Goal: Information Seeking & Learning: Learn about a topic

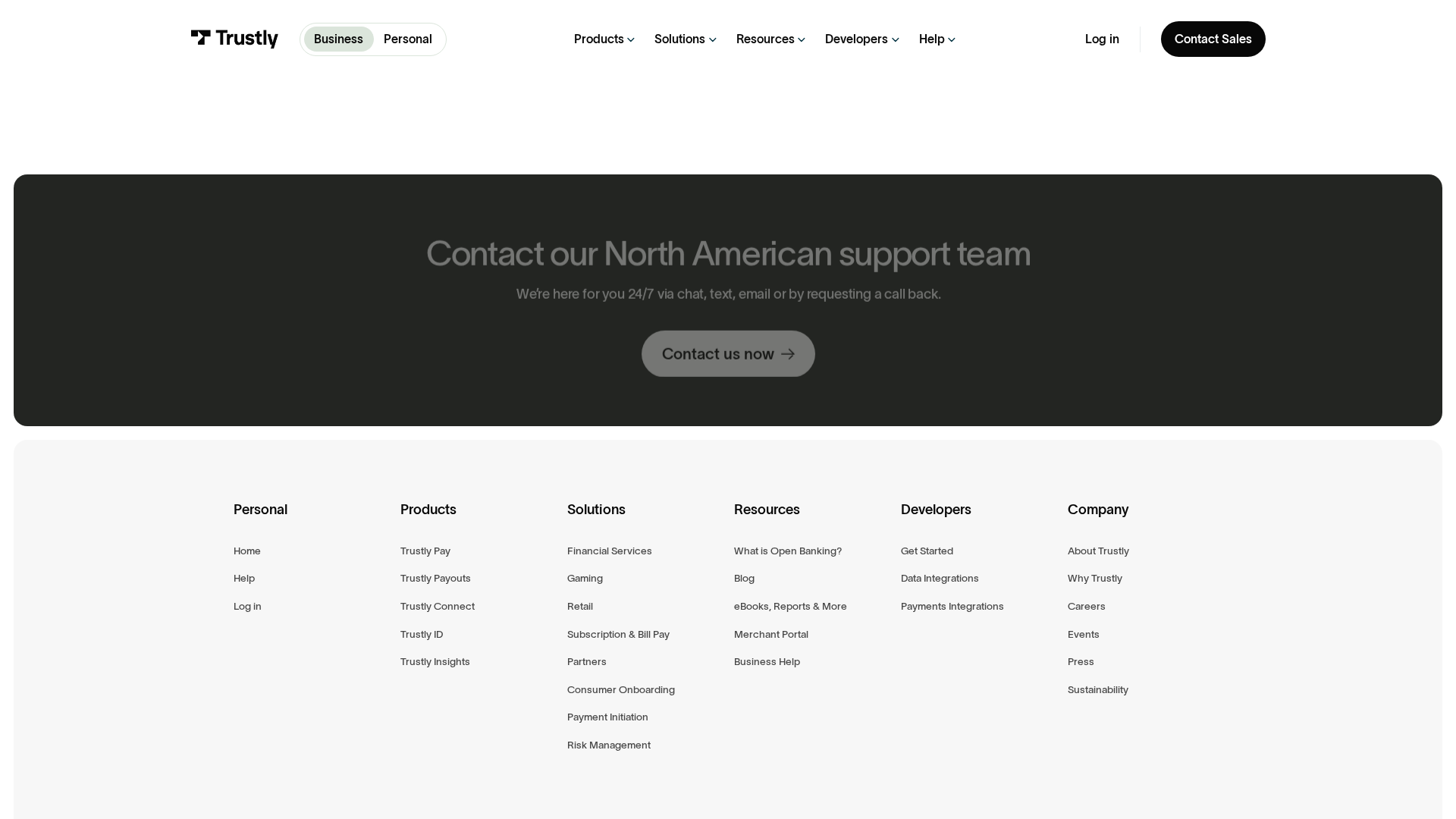
scroll to position [943, 0]
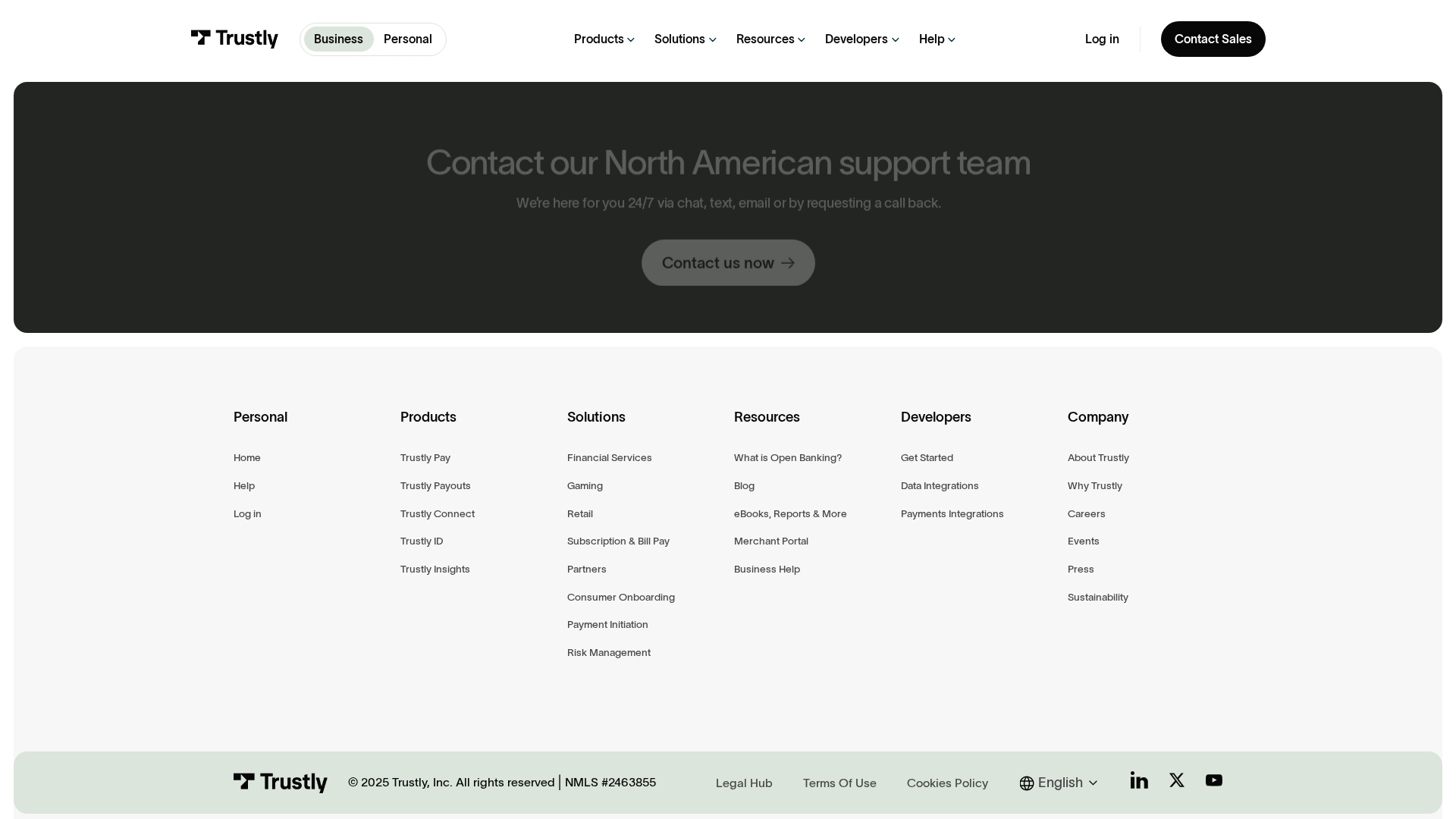
scroll to position [850, 0]
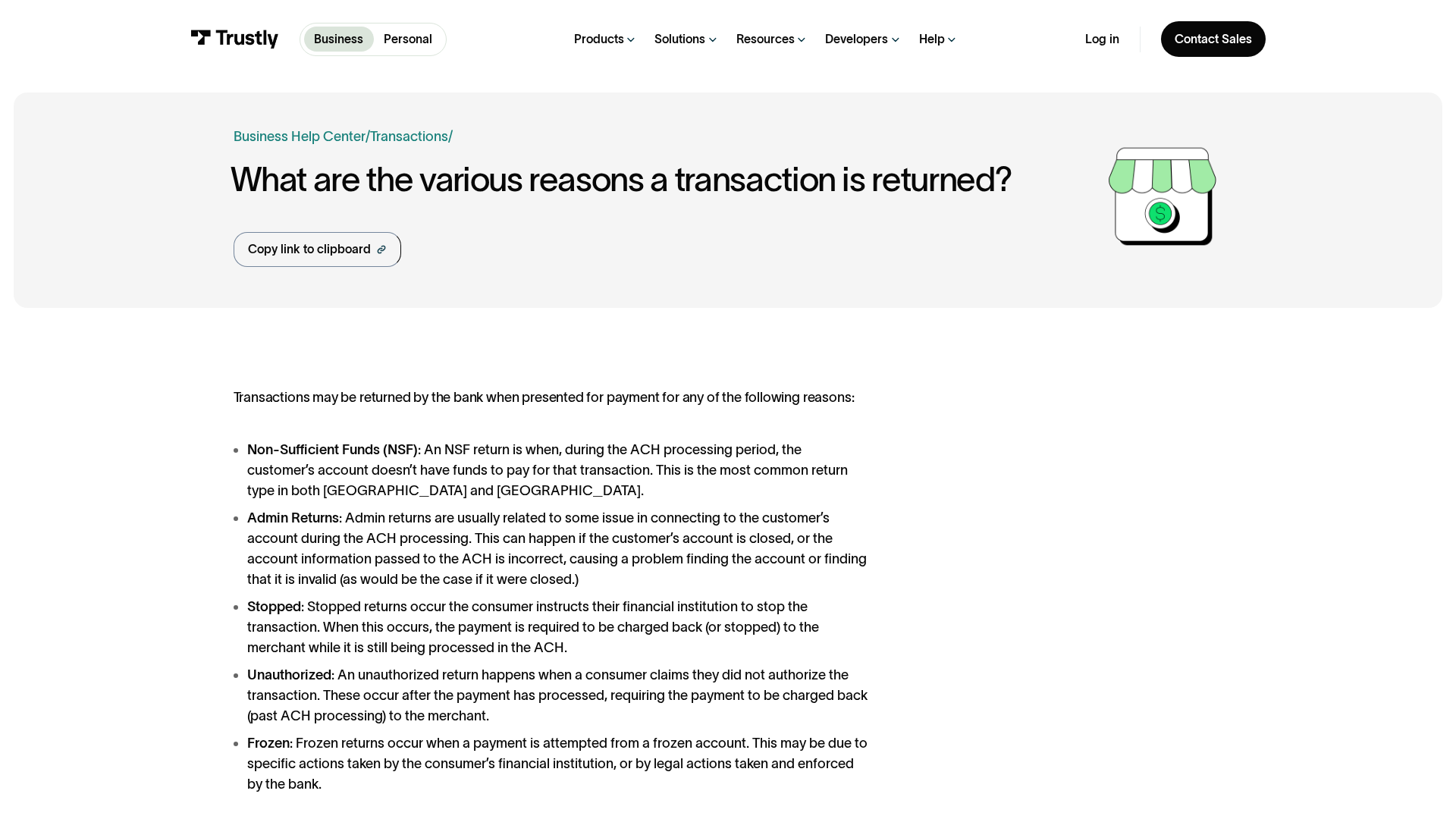
scroll to position [1097, 0]
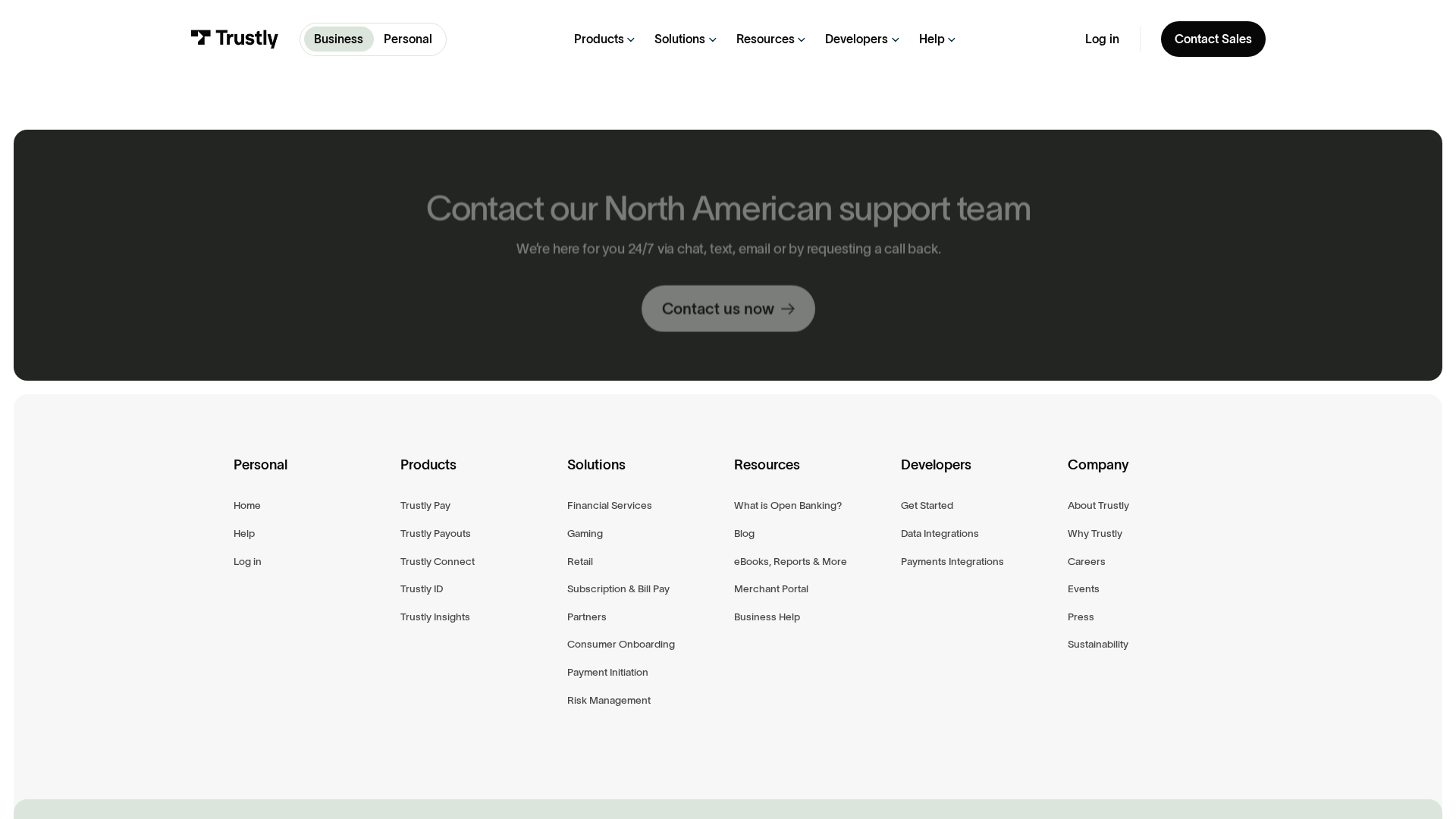
scroll to position [898, 0]
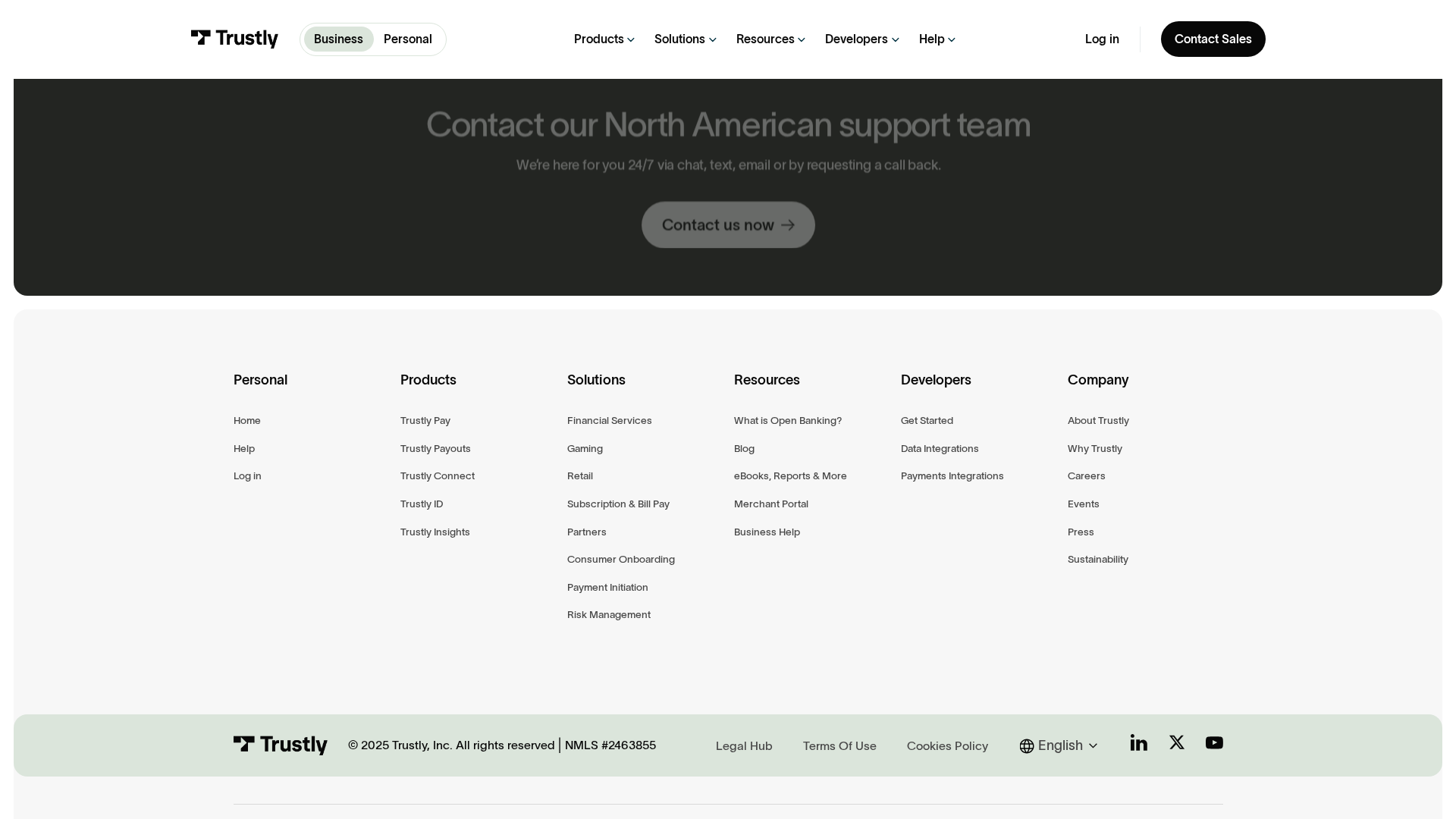
scroll to position [813, 0]
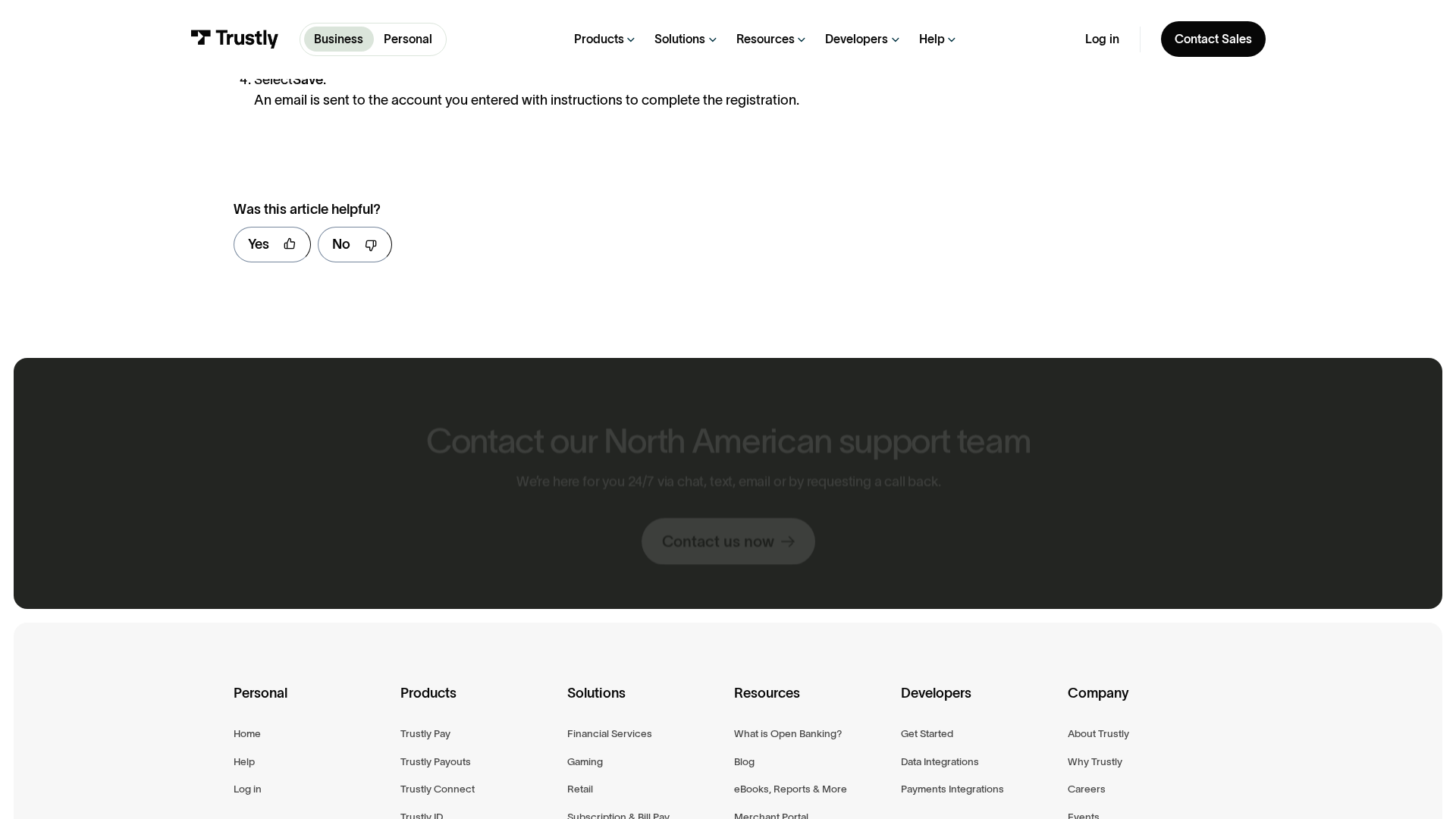
scroll to position [1125, 0]
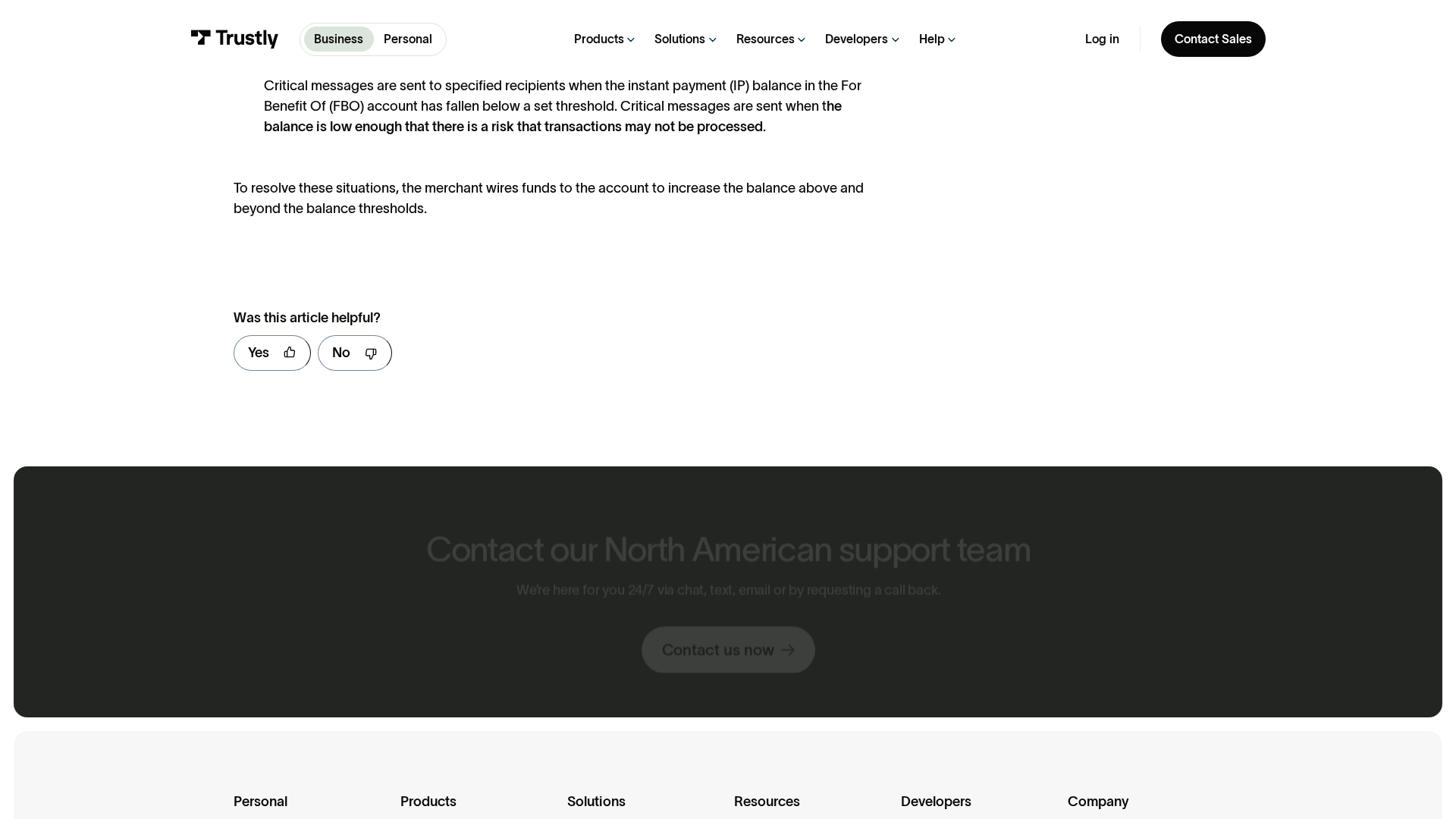
scroll to position [1234, 0]
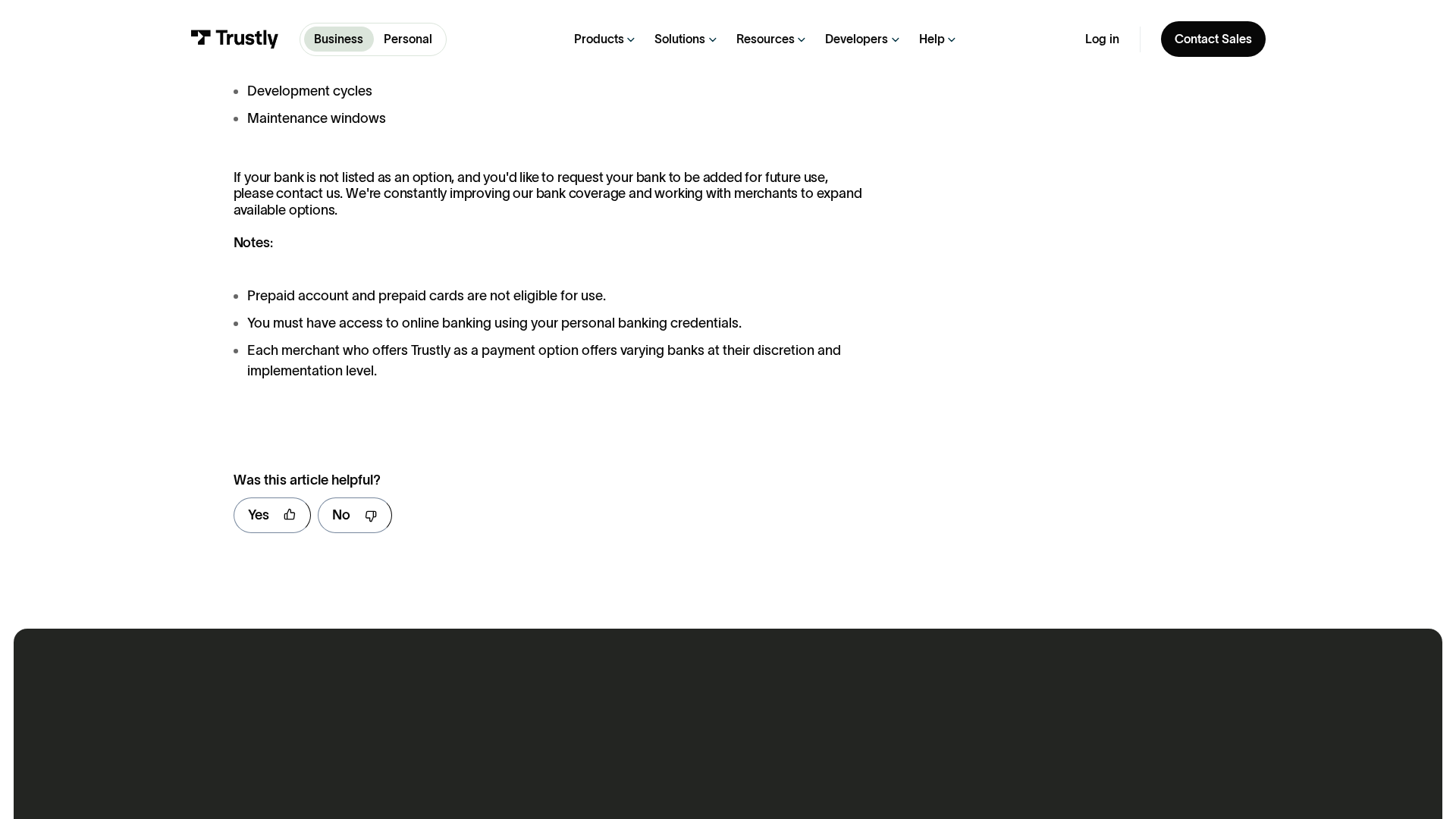
scroll to position [2106, 0]
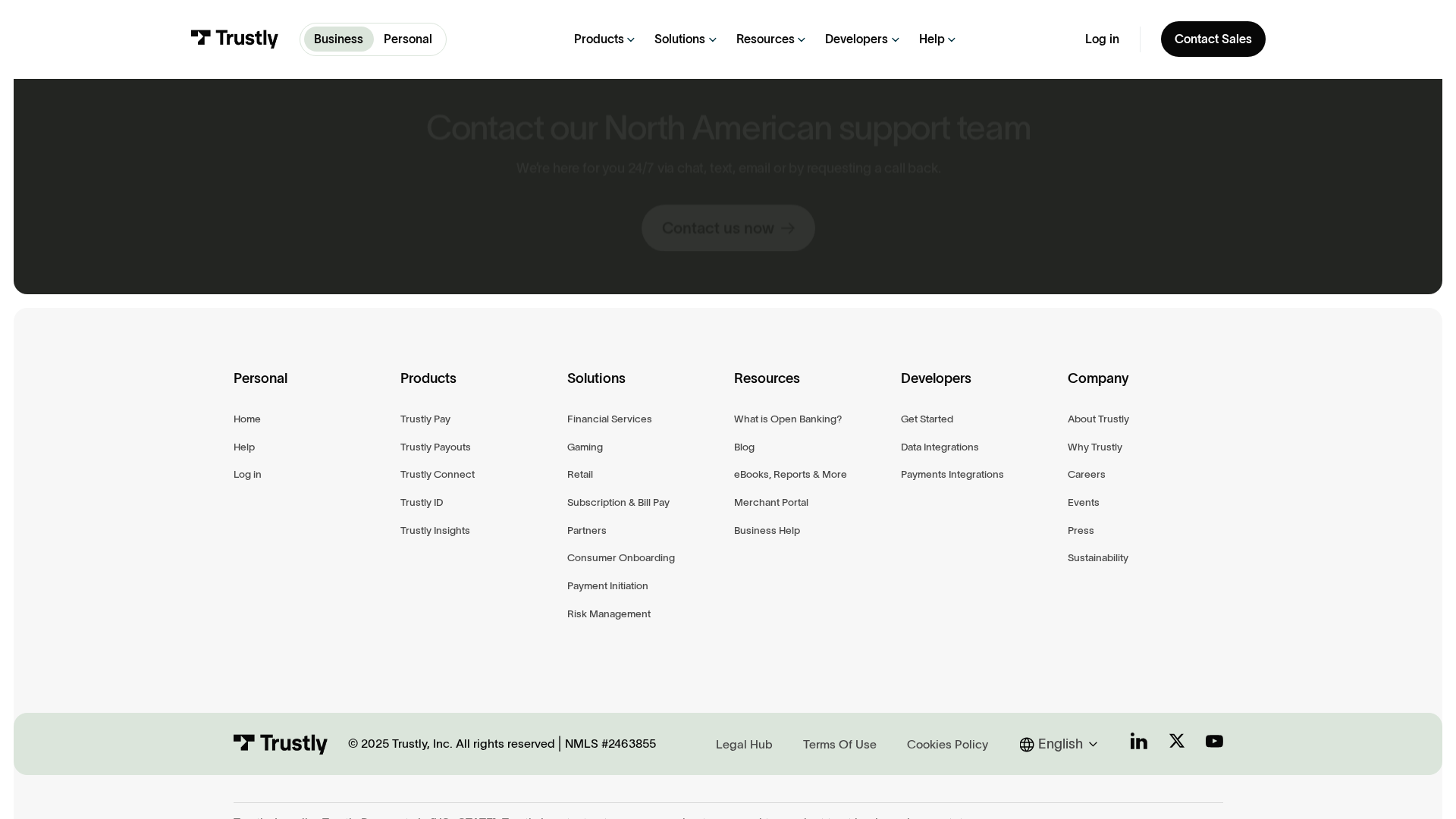
scroll to position [811, 0]
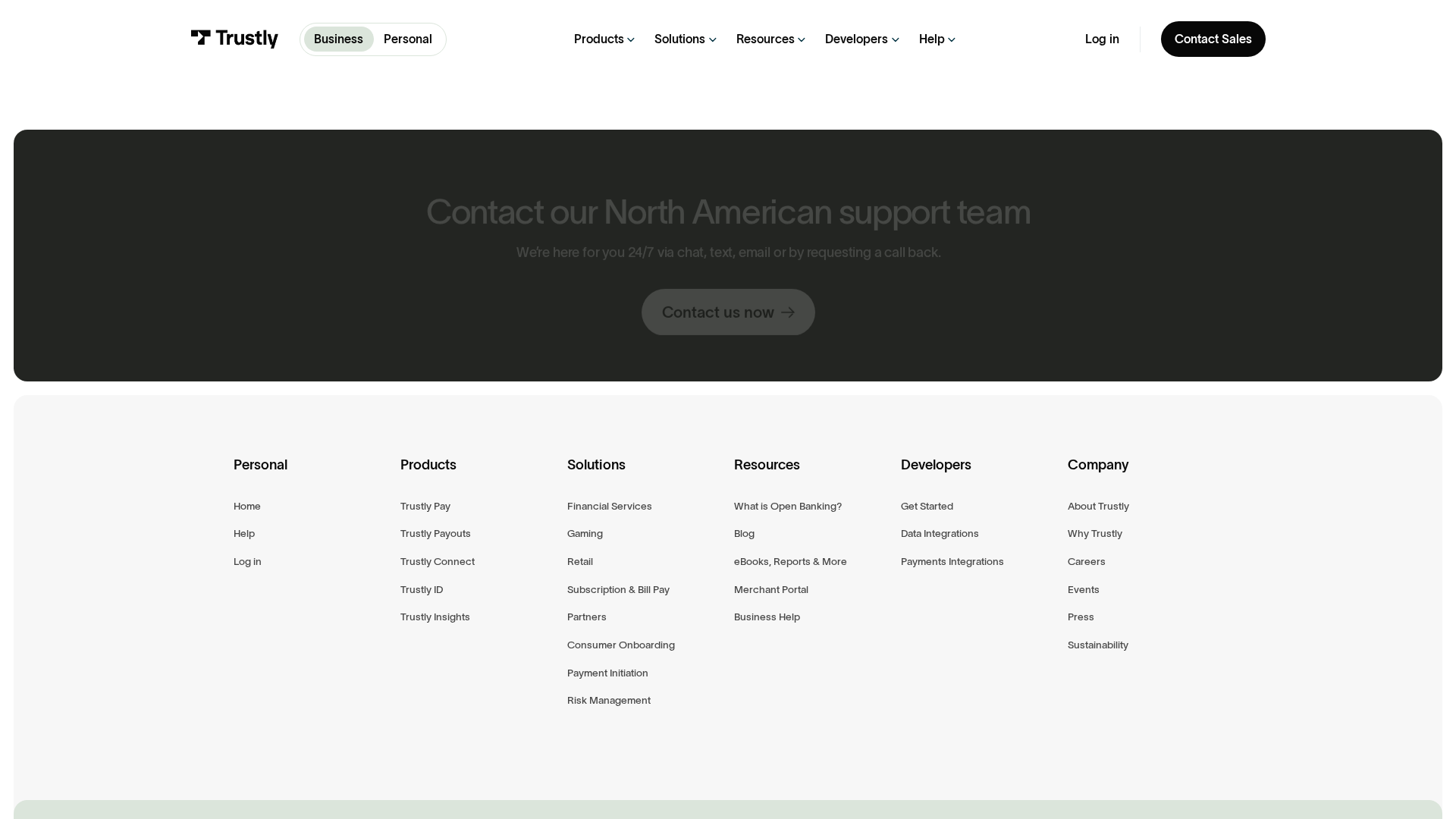
scroll to position [898, 0]
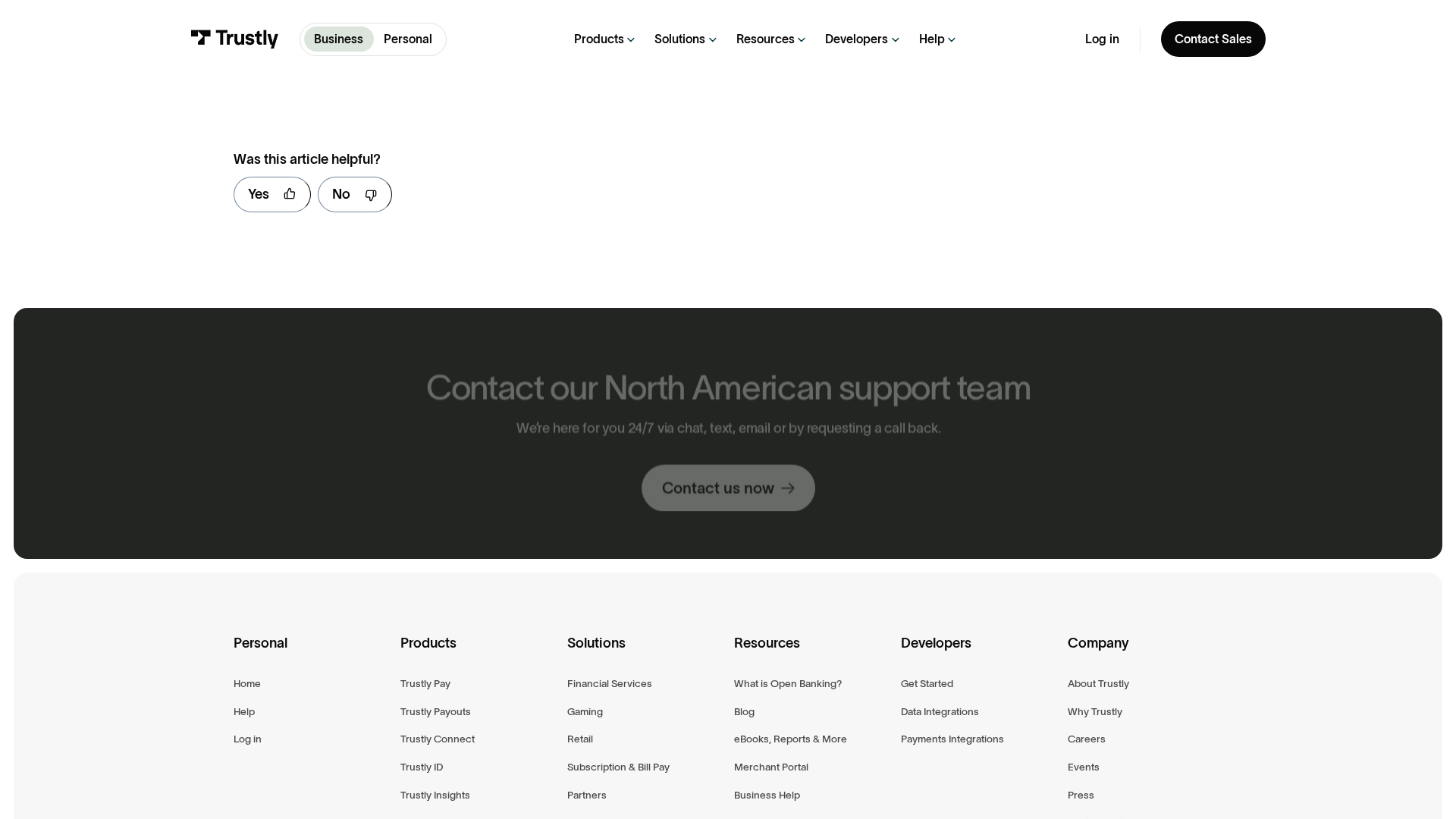
scroll to position [1055, 0]
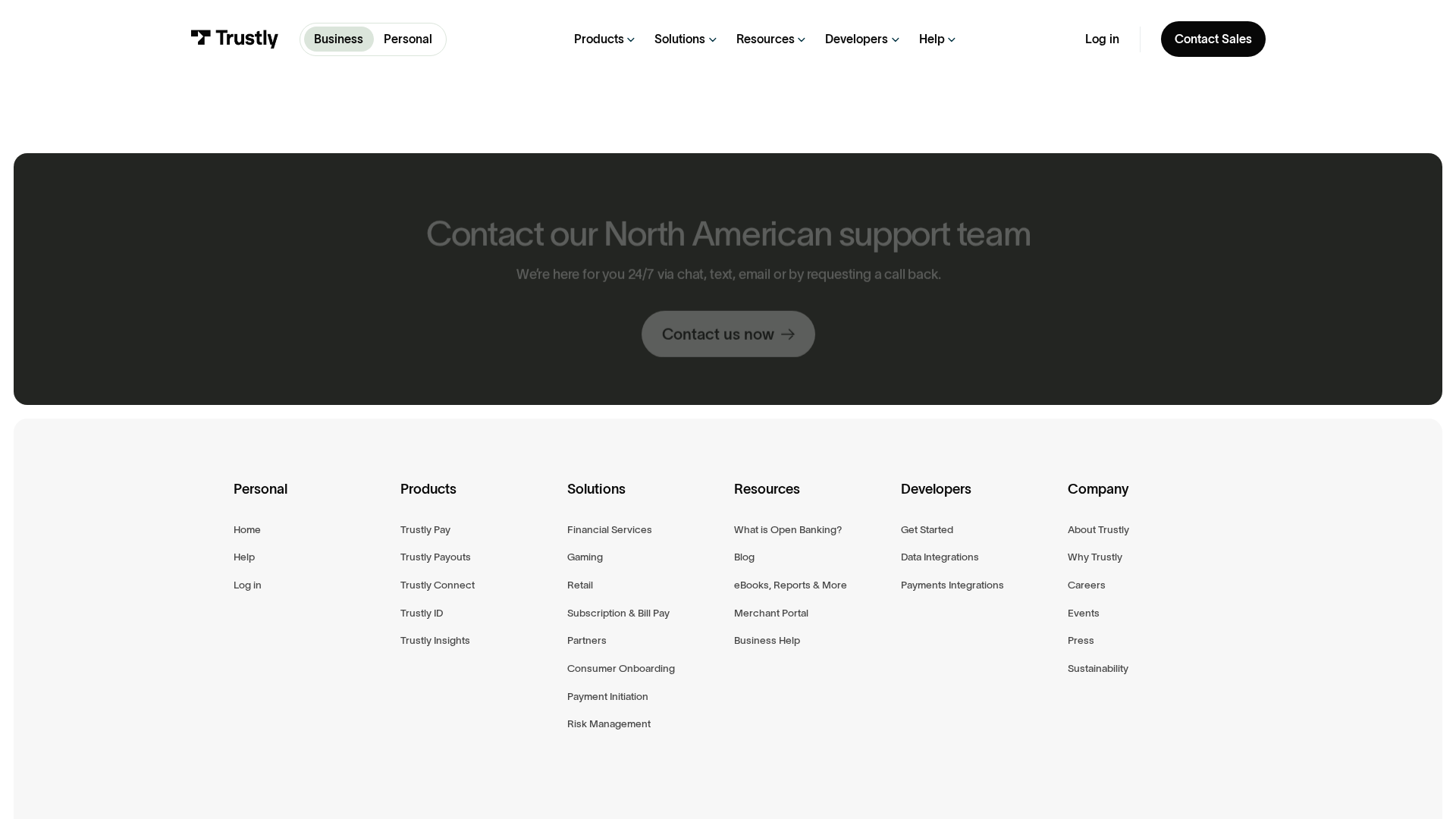
scroll to position [922, 0]
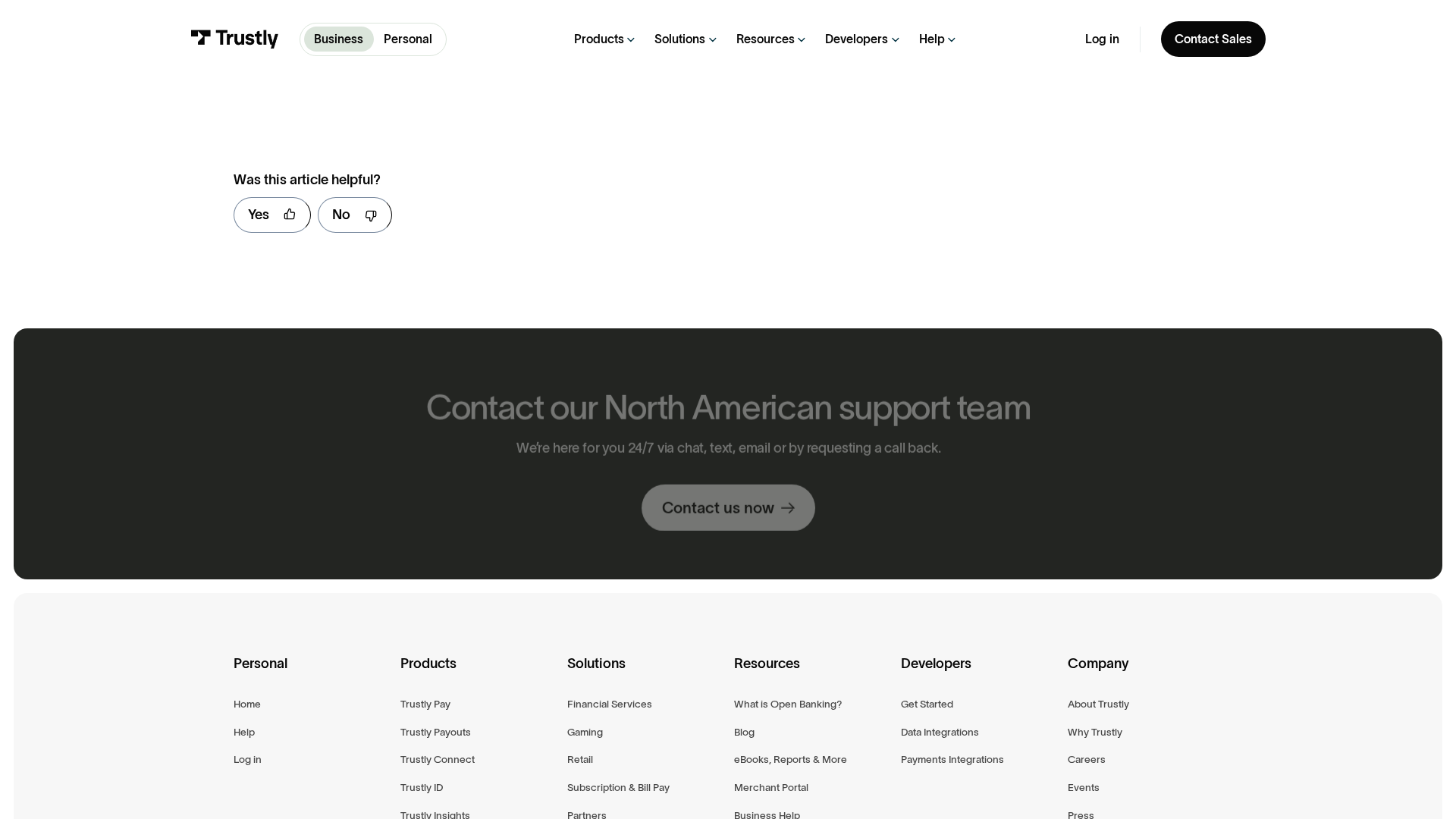
scroll to position [1097, 0]
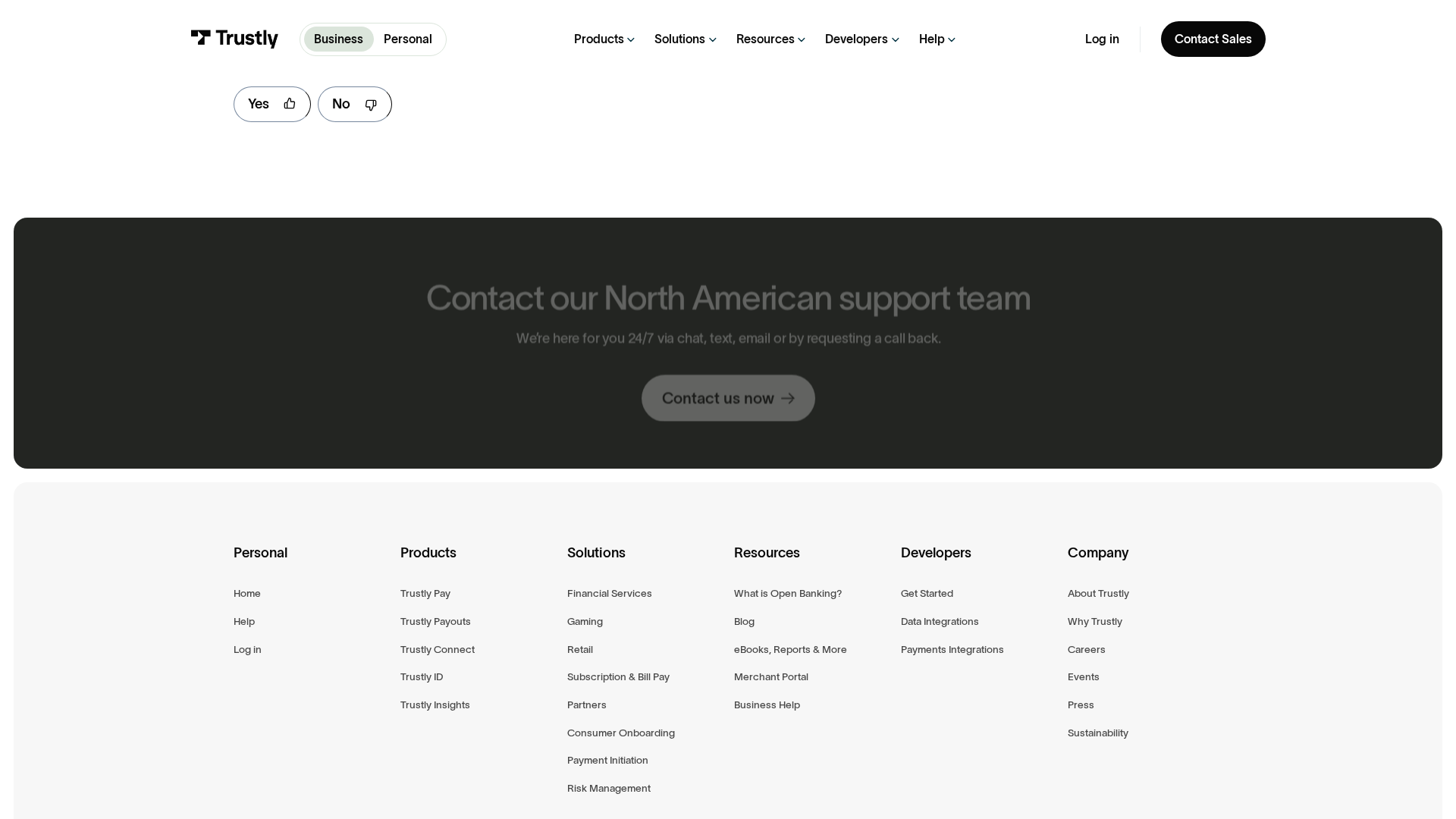
scroll to position [986, 0]
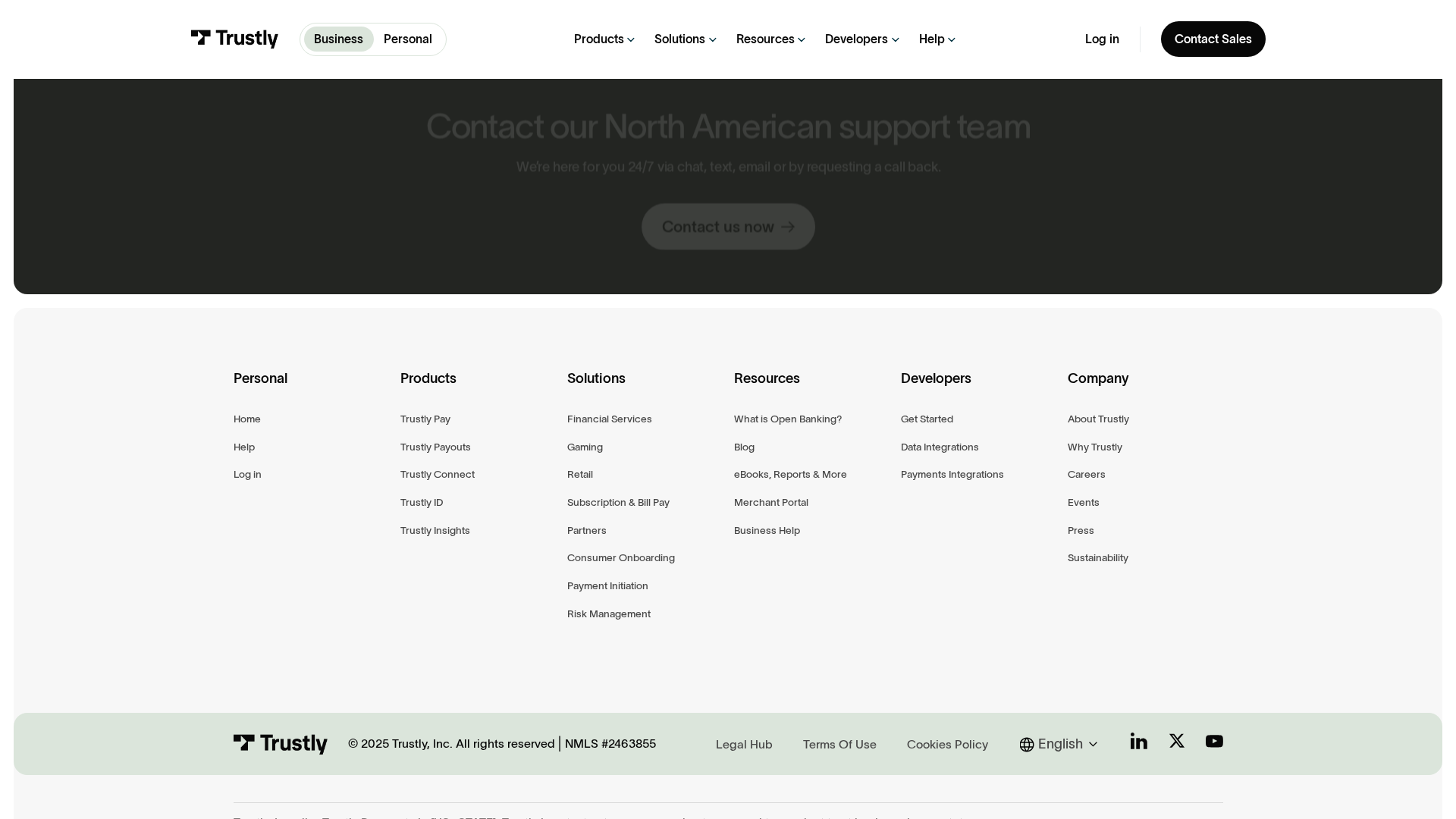
scroll to position [811, 0]
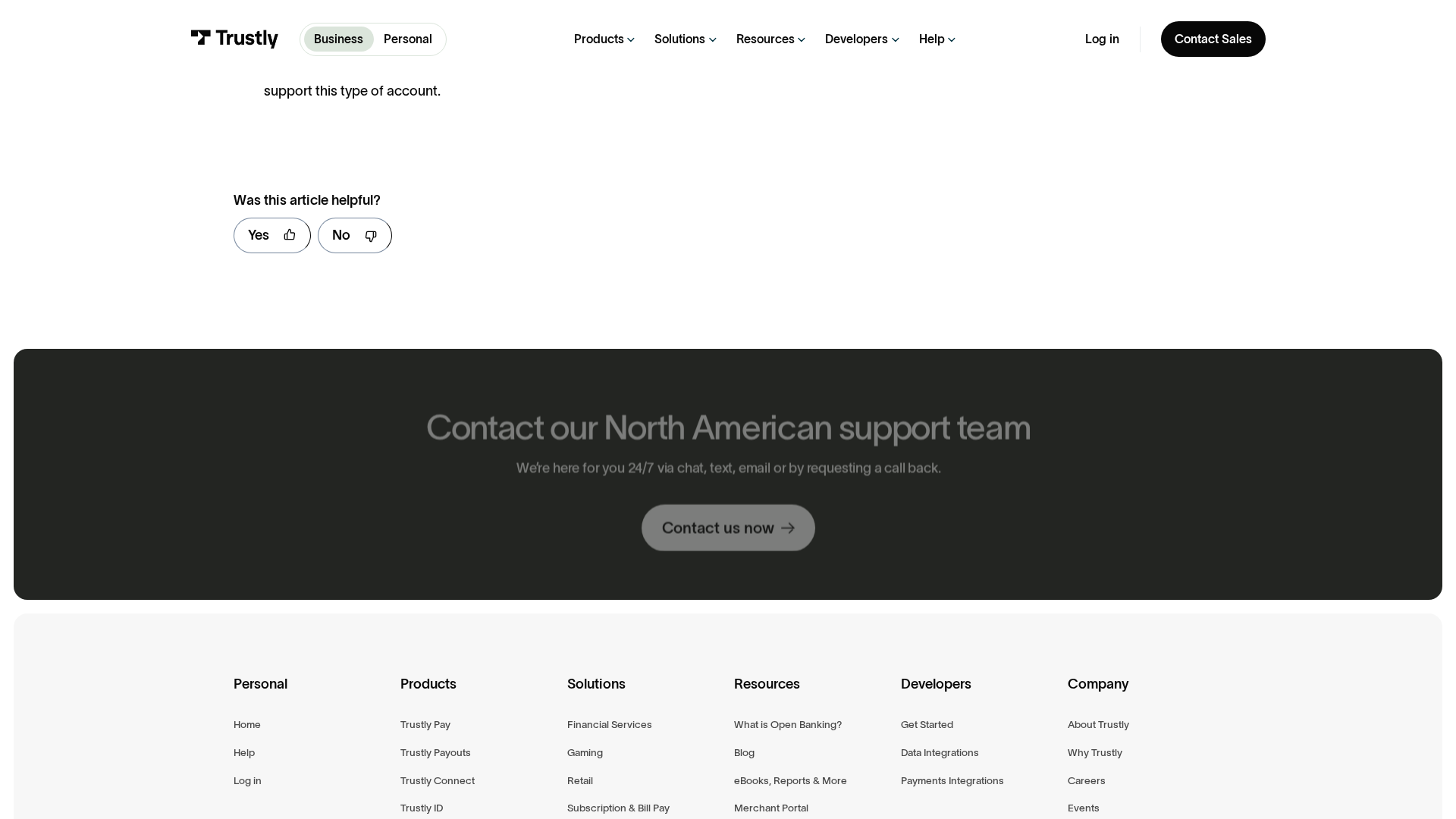
scroll to position [1826, 0]
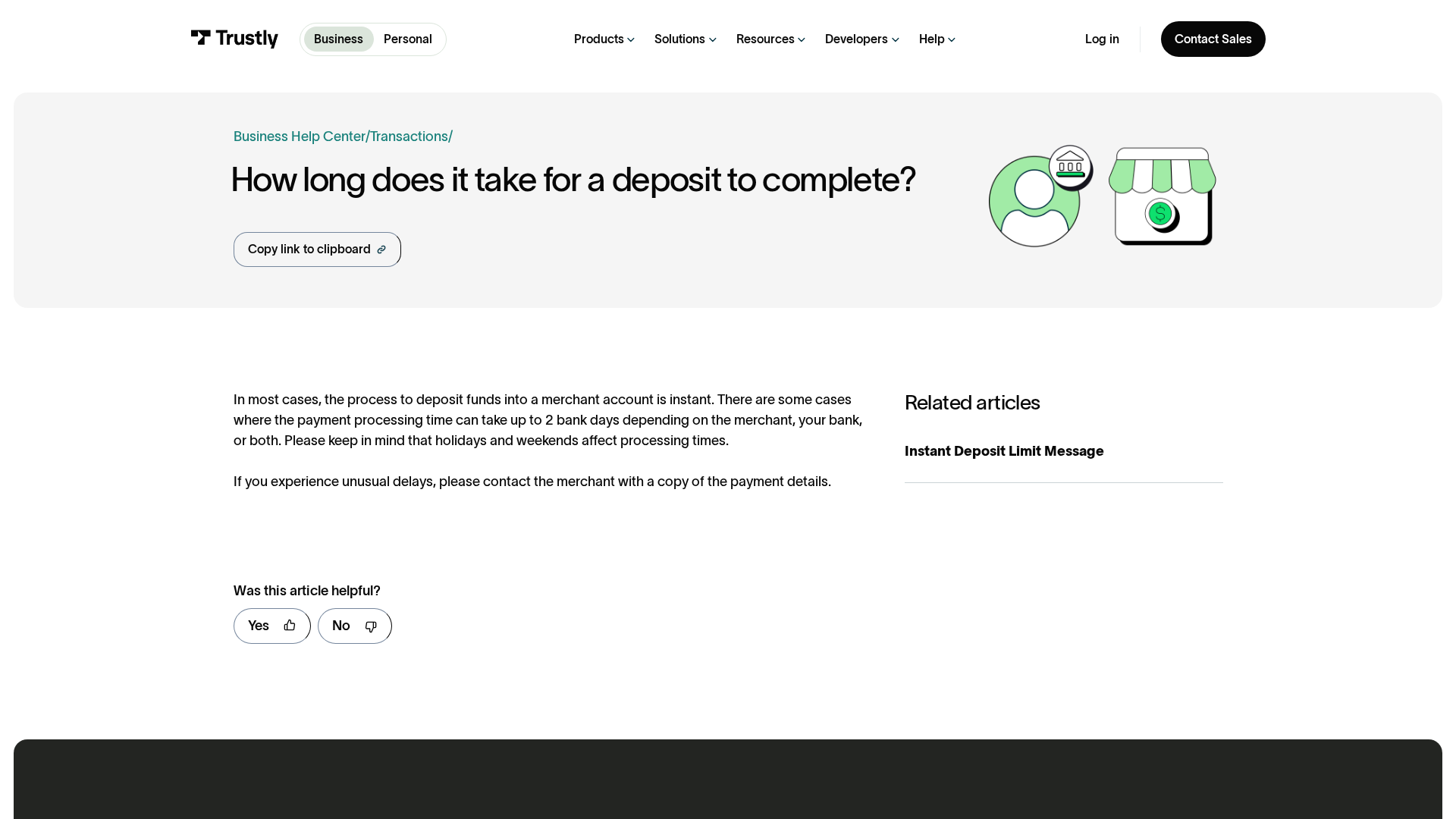
scroll to position [721, 0]
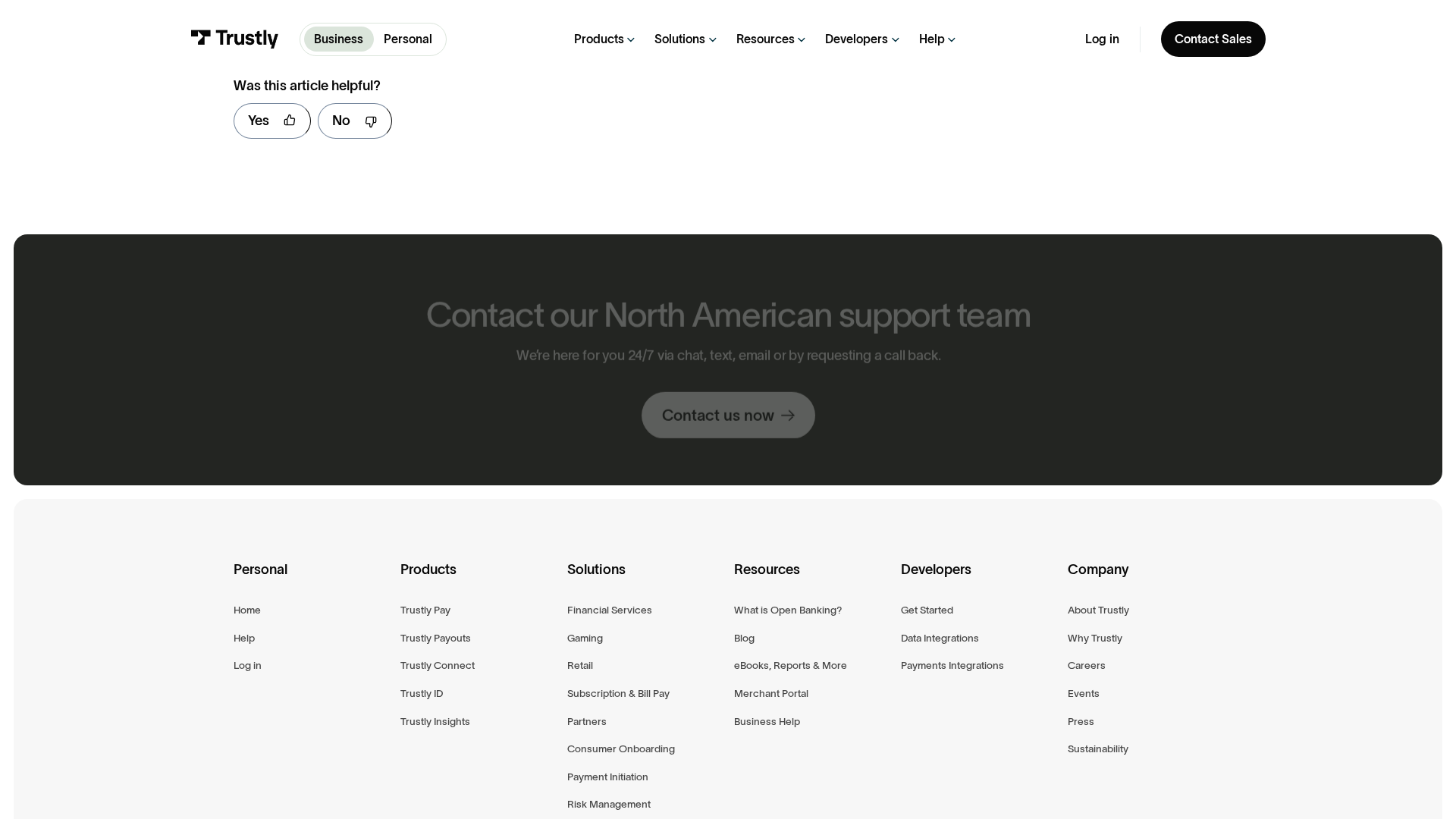
scroll to position [1002, 0]
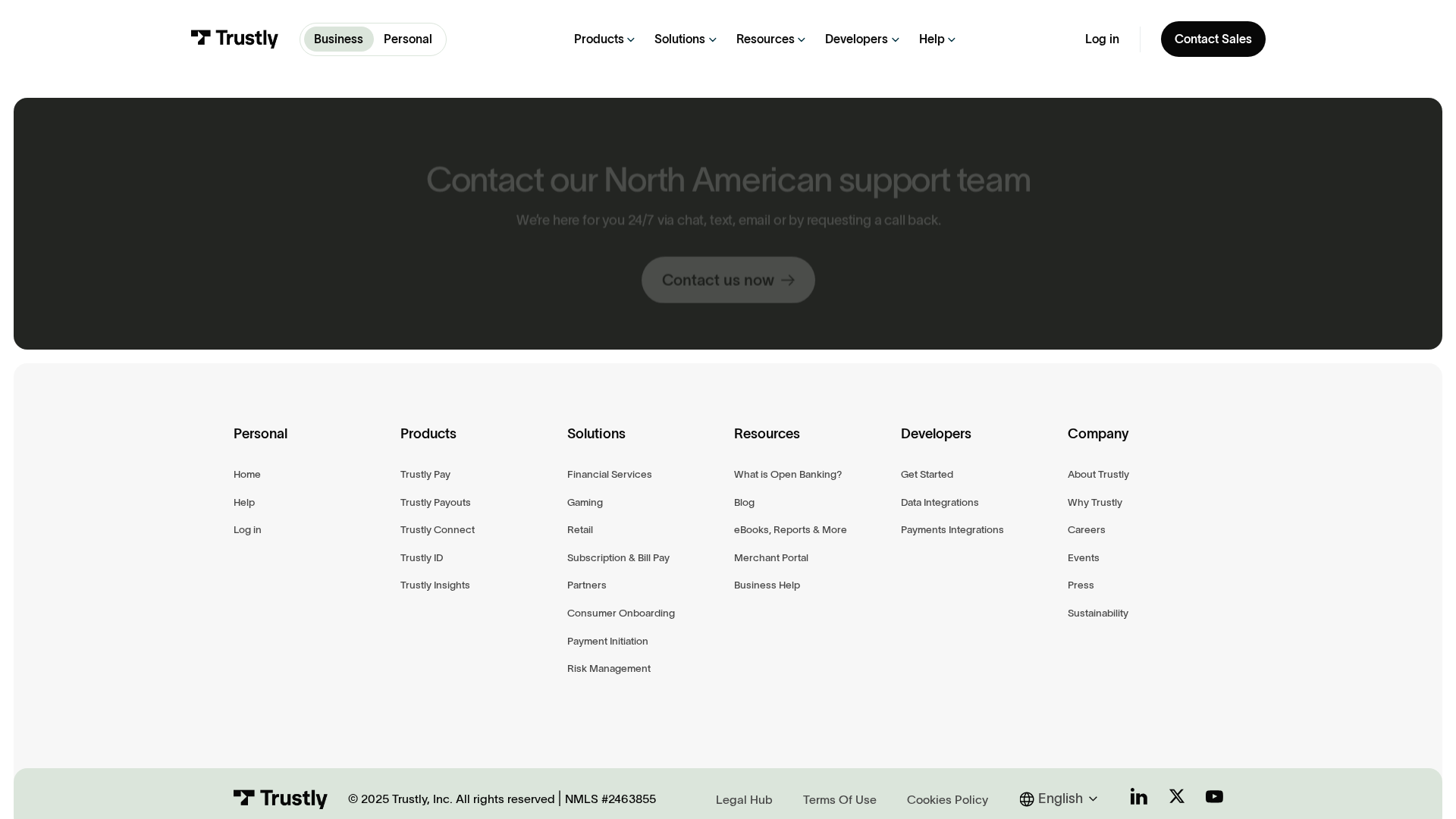
scroll to position [866, 0]
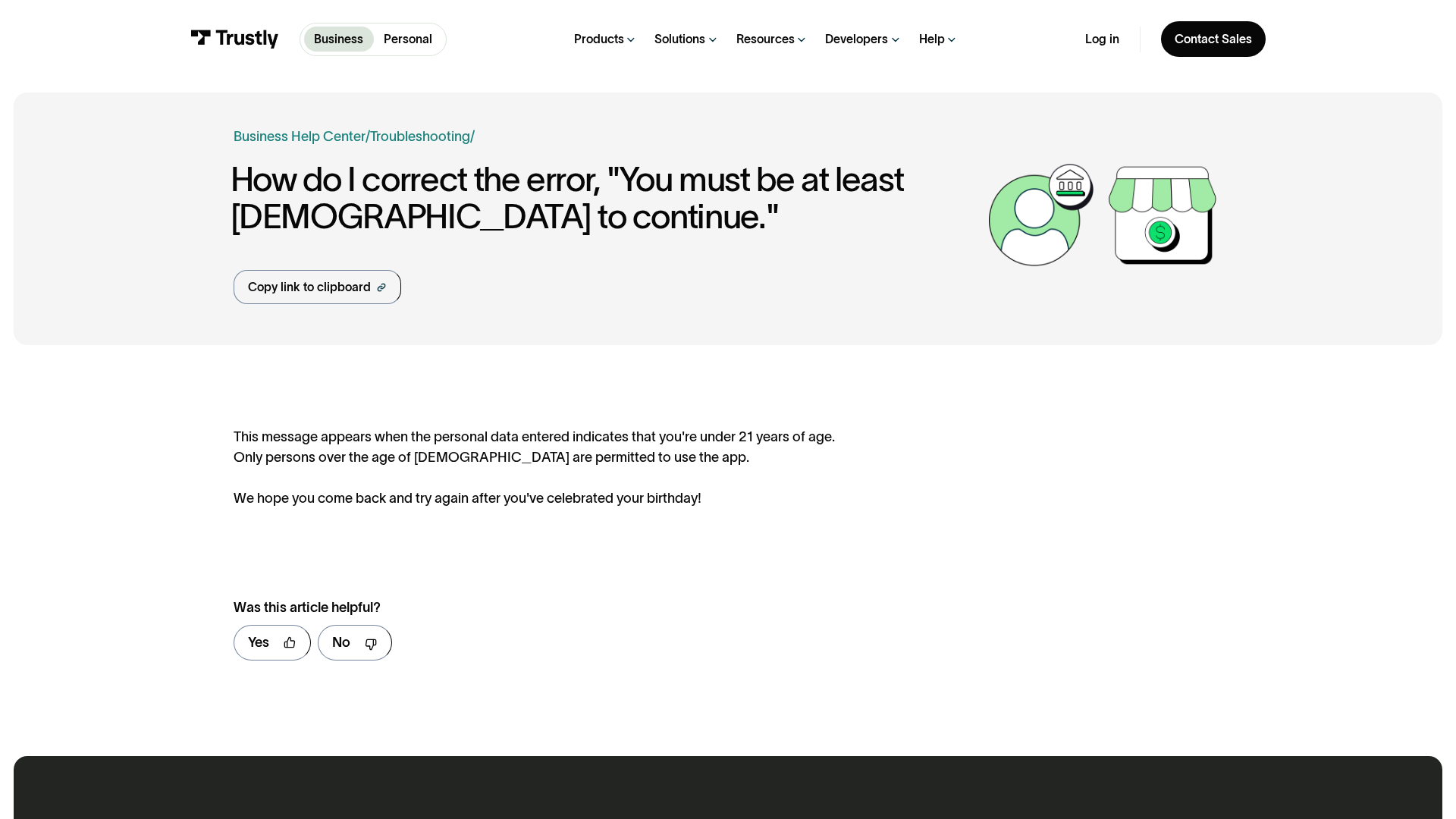
scroll to position [738, 0]
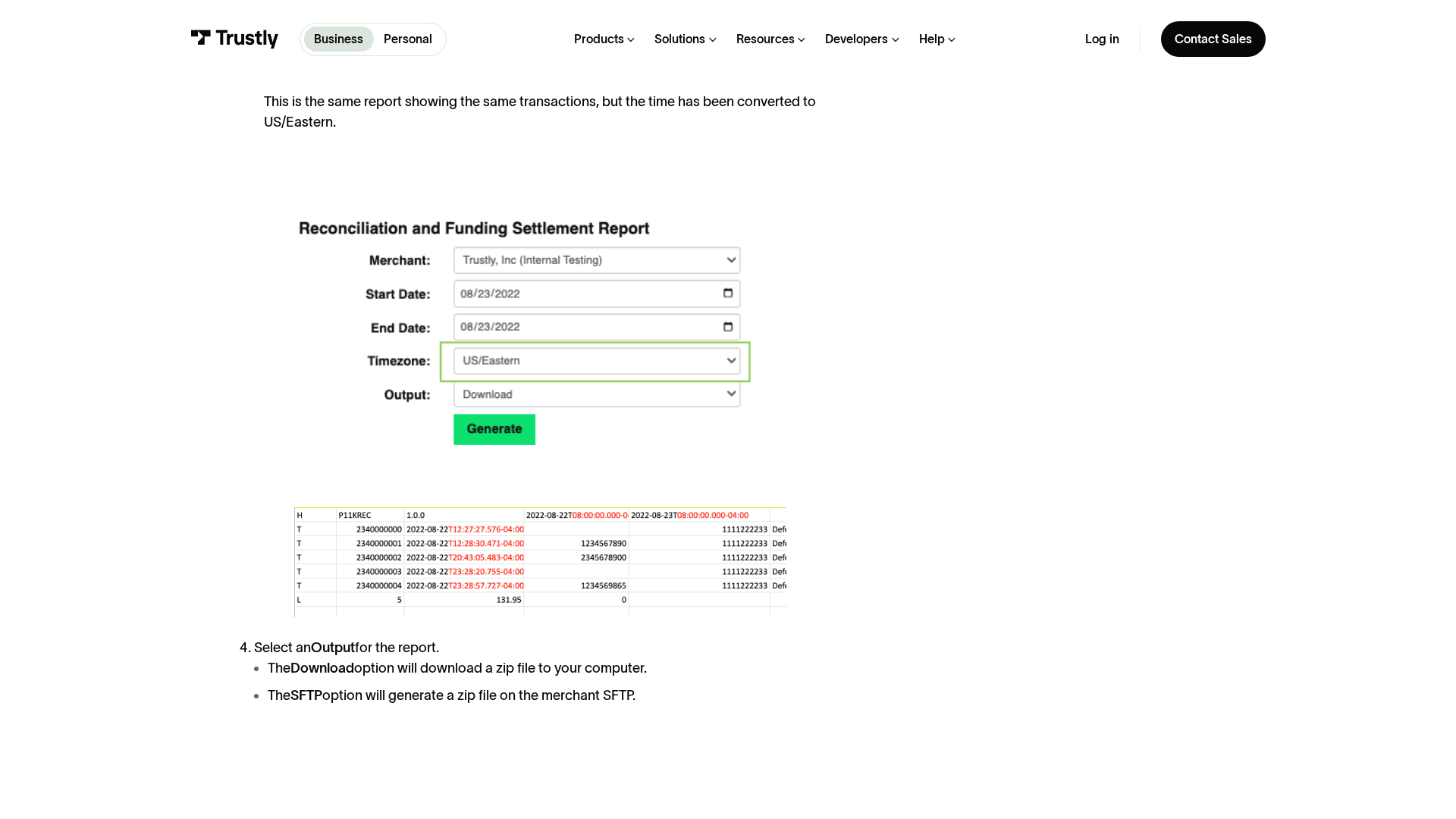
scroll to position [2916, 0]
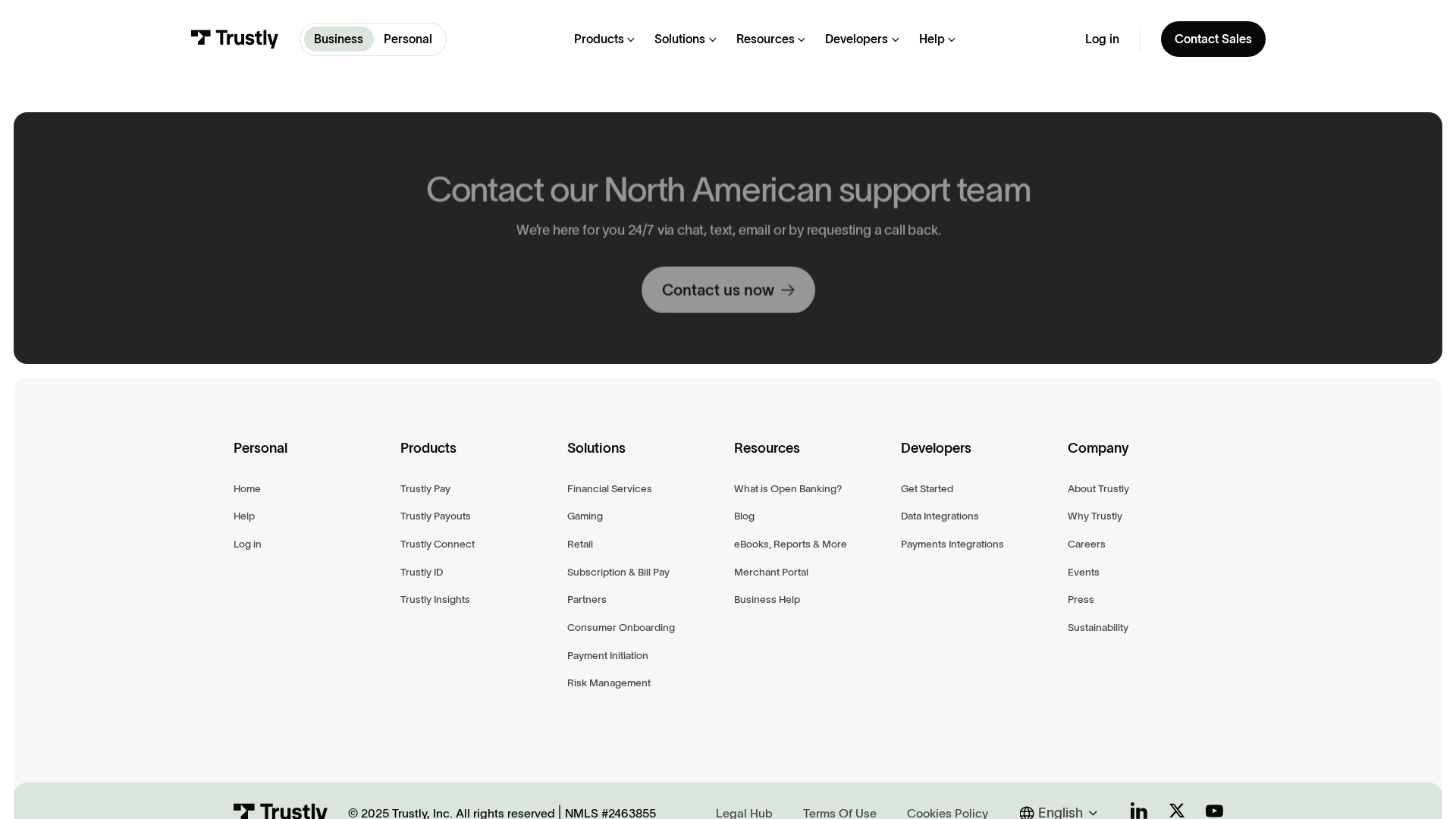
scroll to position [881, 0]
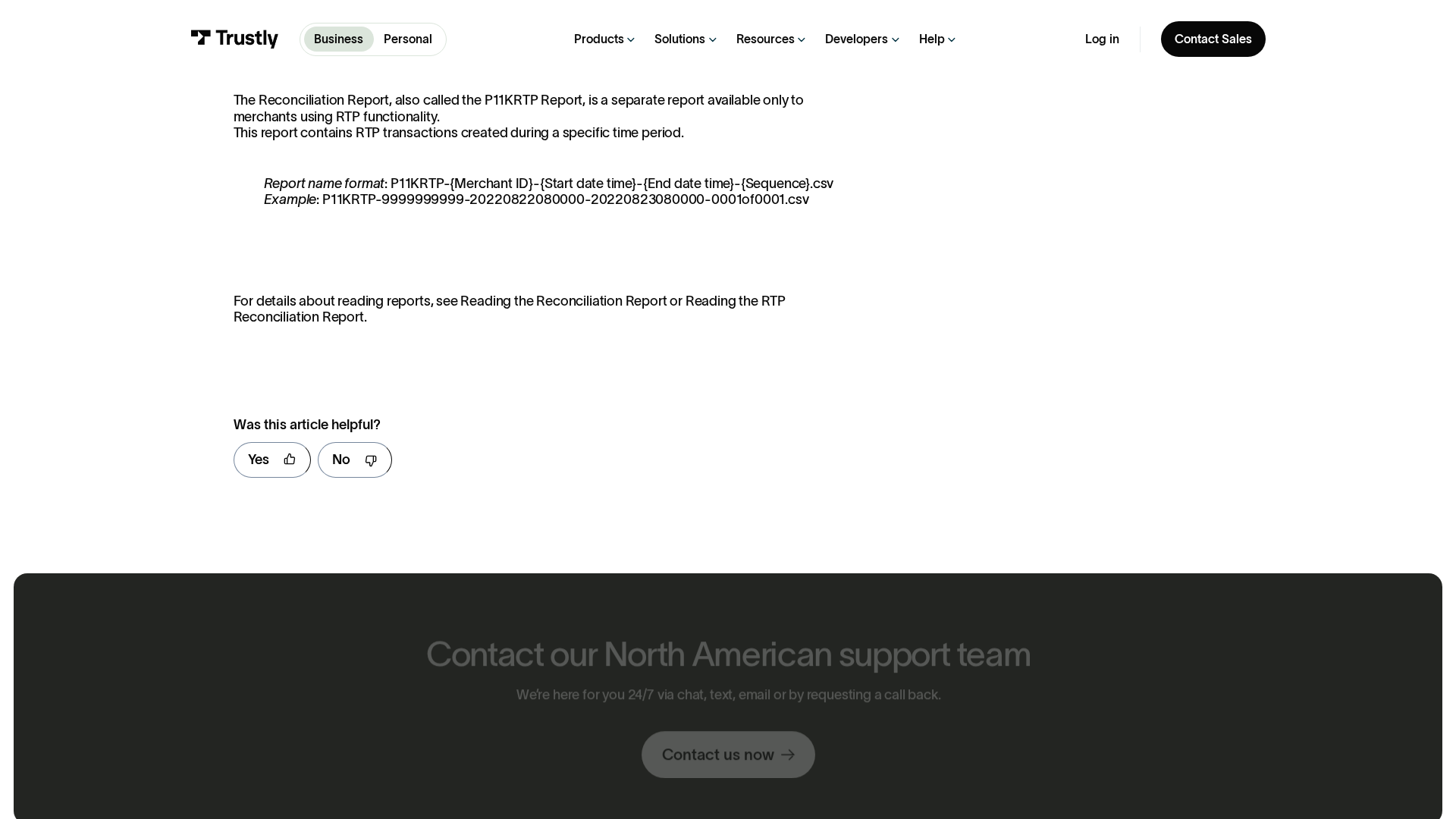
scroll to position [1341, 0]
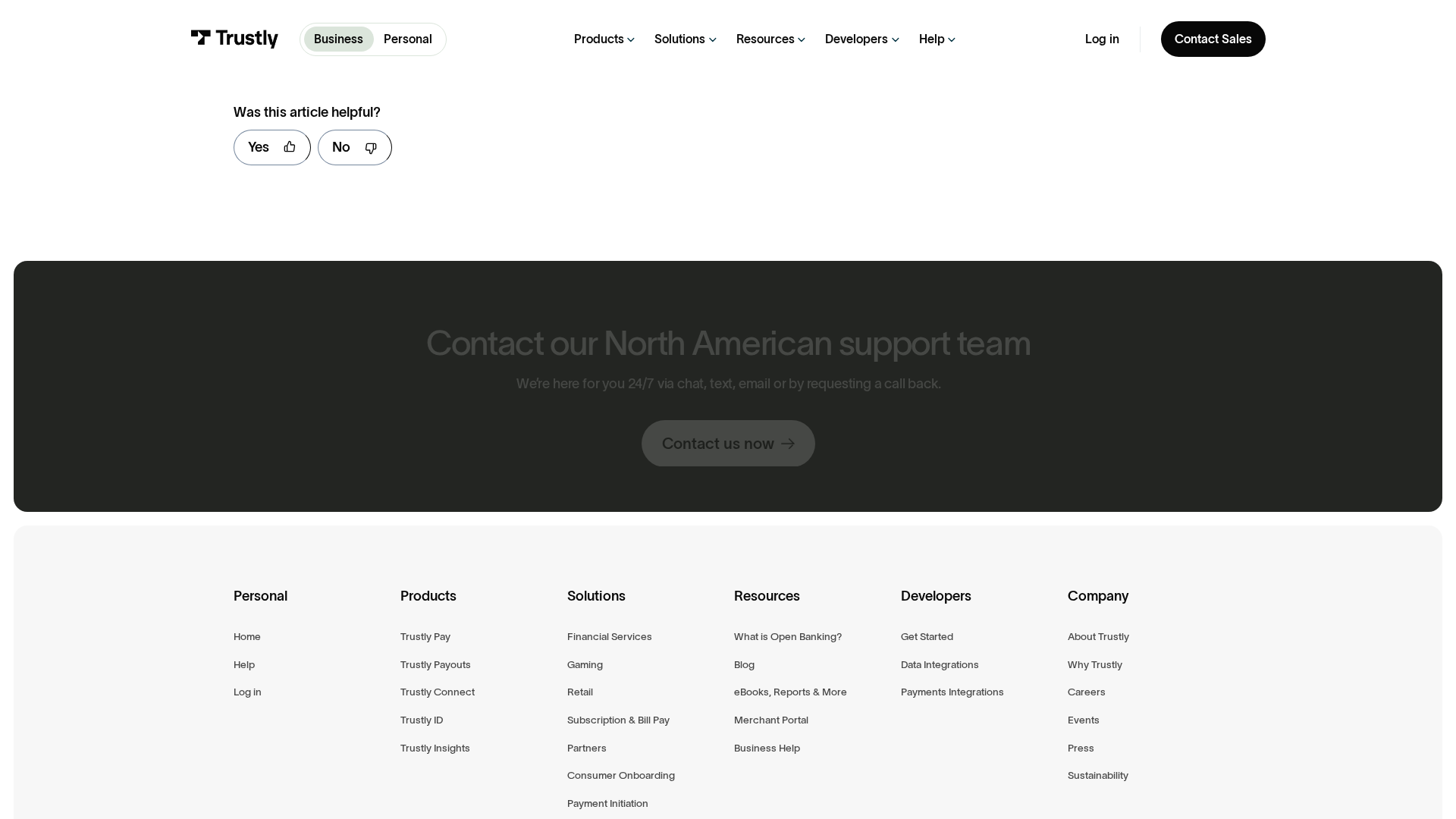
scroll to position [1029, 0]
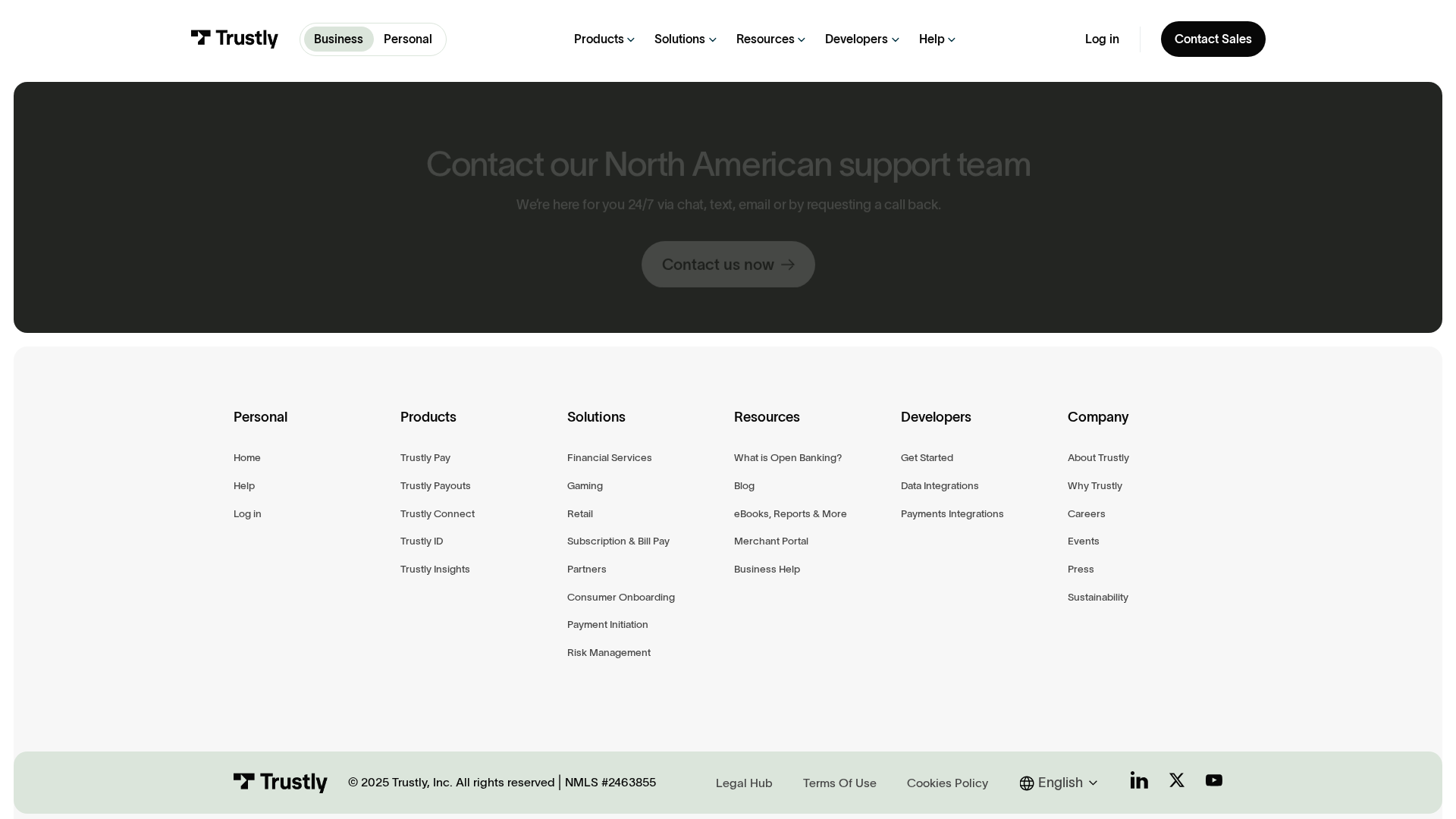
scroll to position [850, 0]
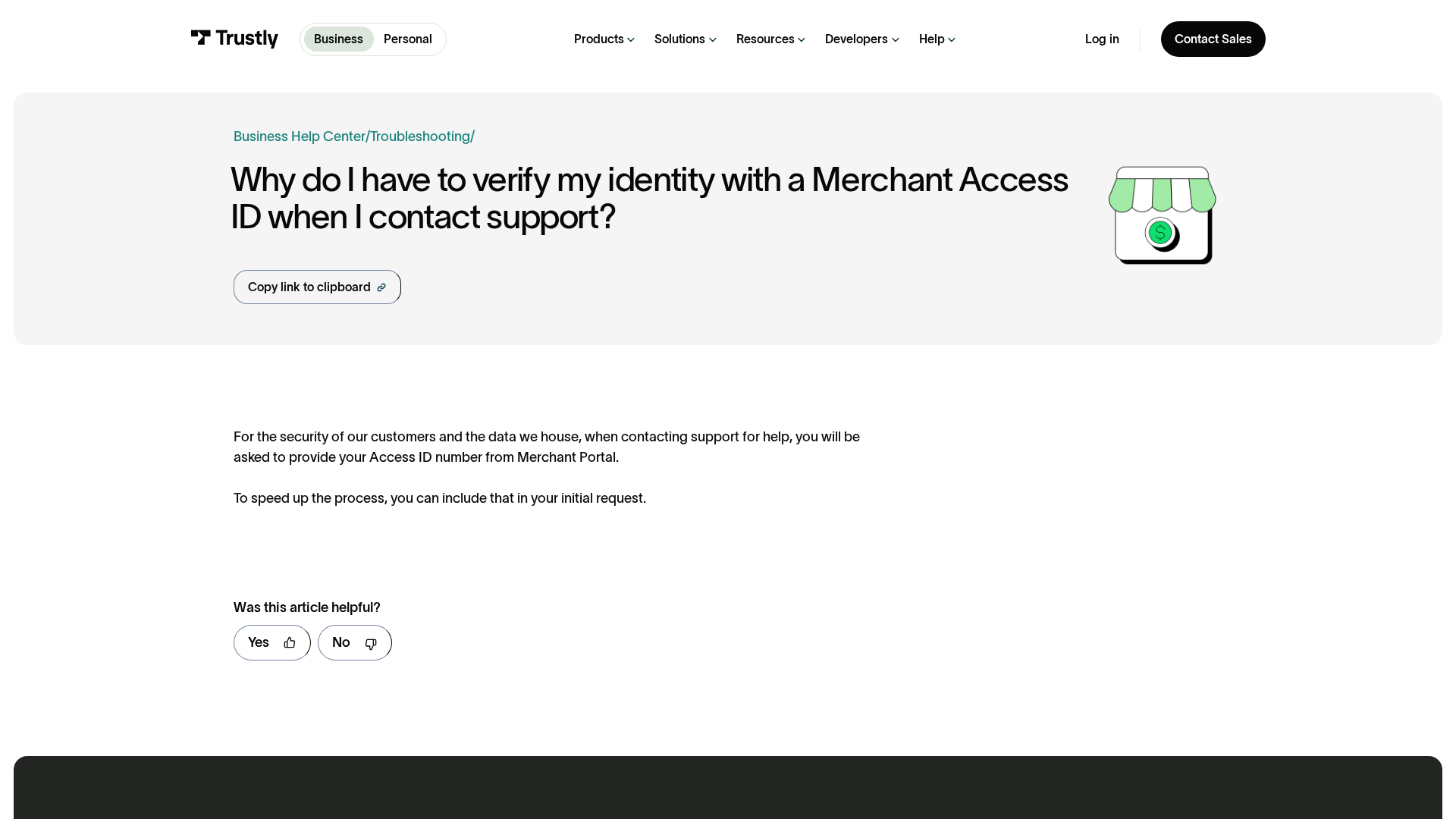
scroll to position [738, 0]
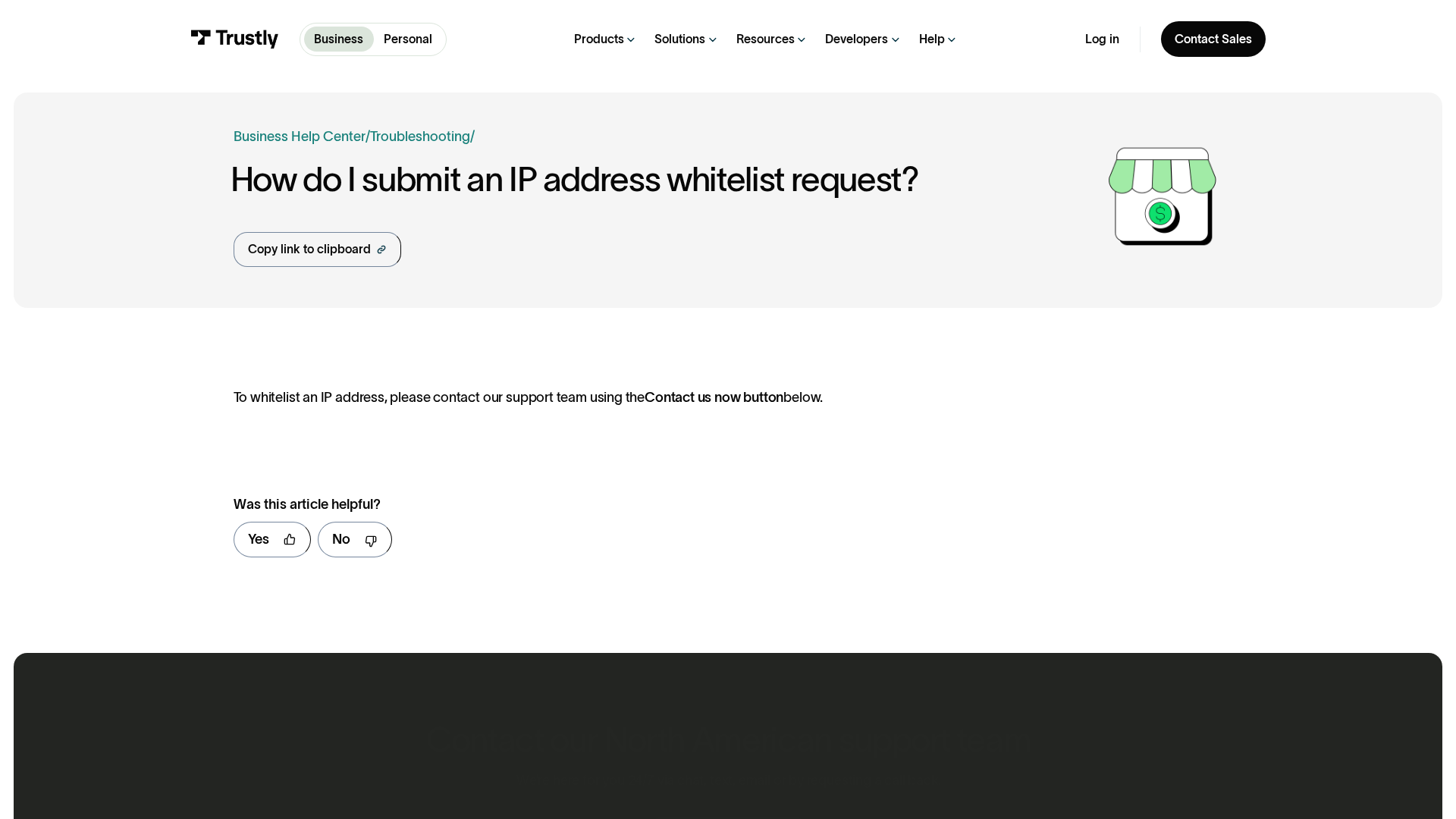
scroll to position [635, 0]
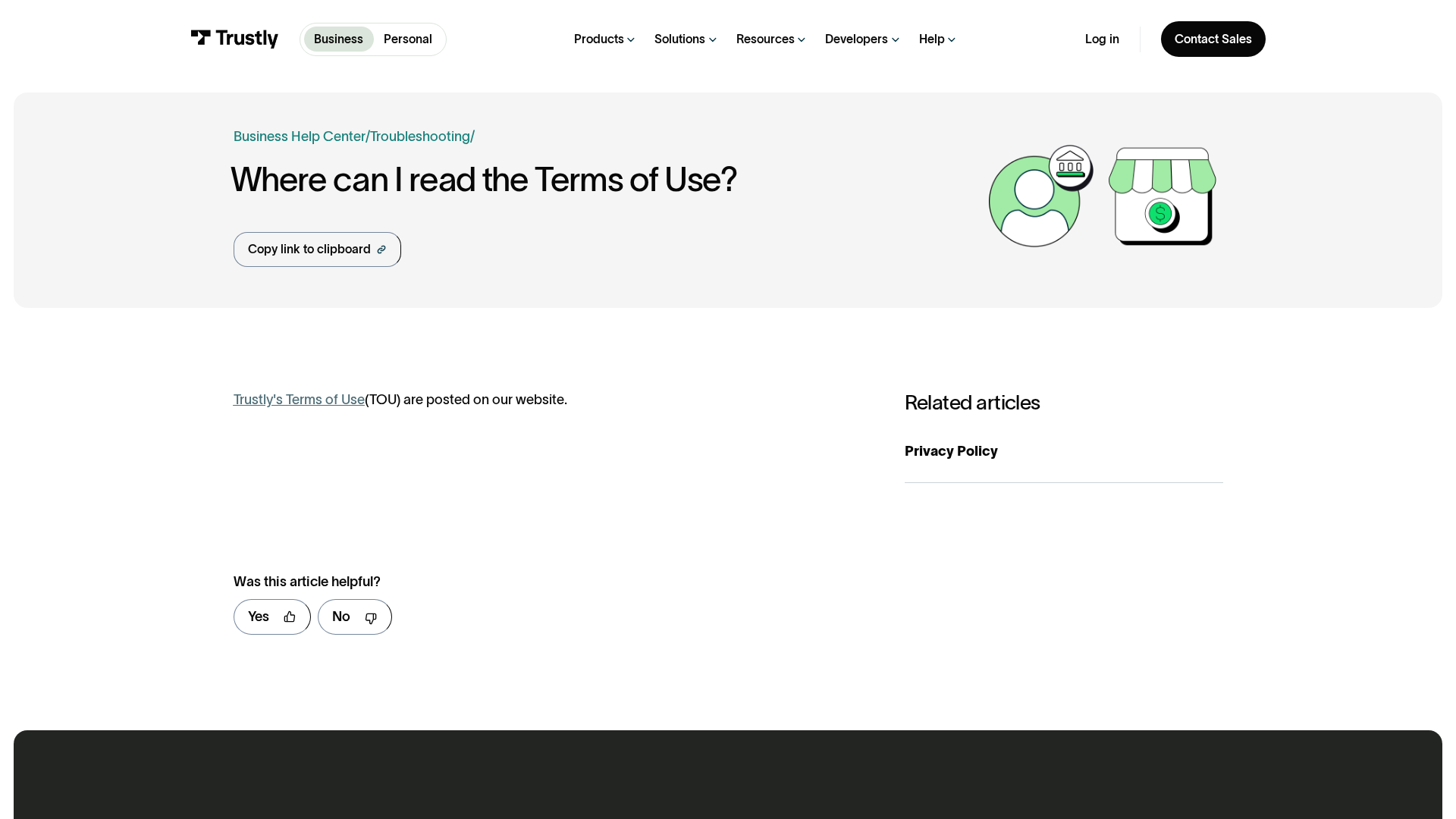
scroll to position [712, 0]
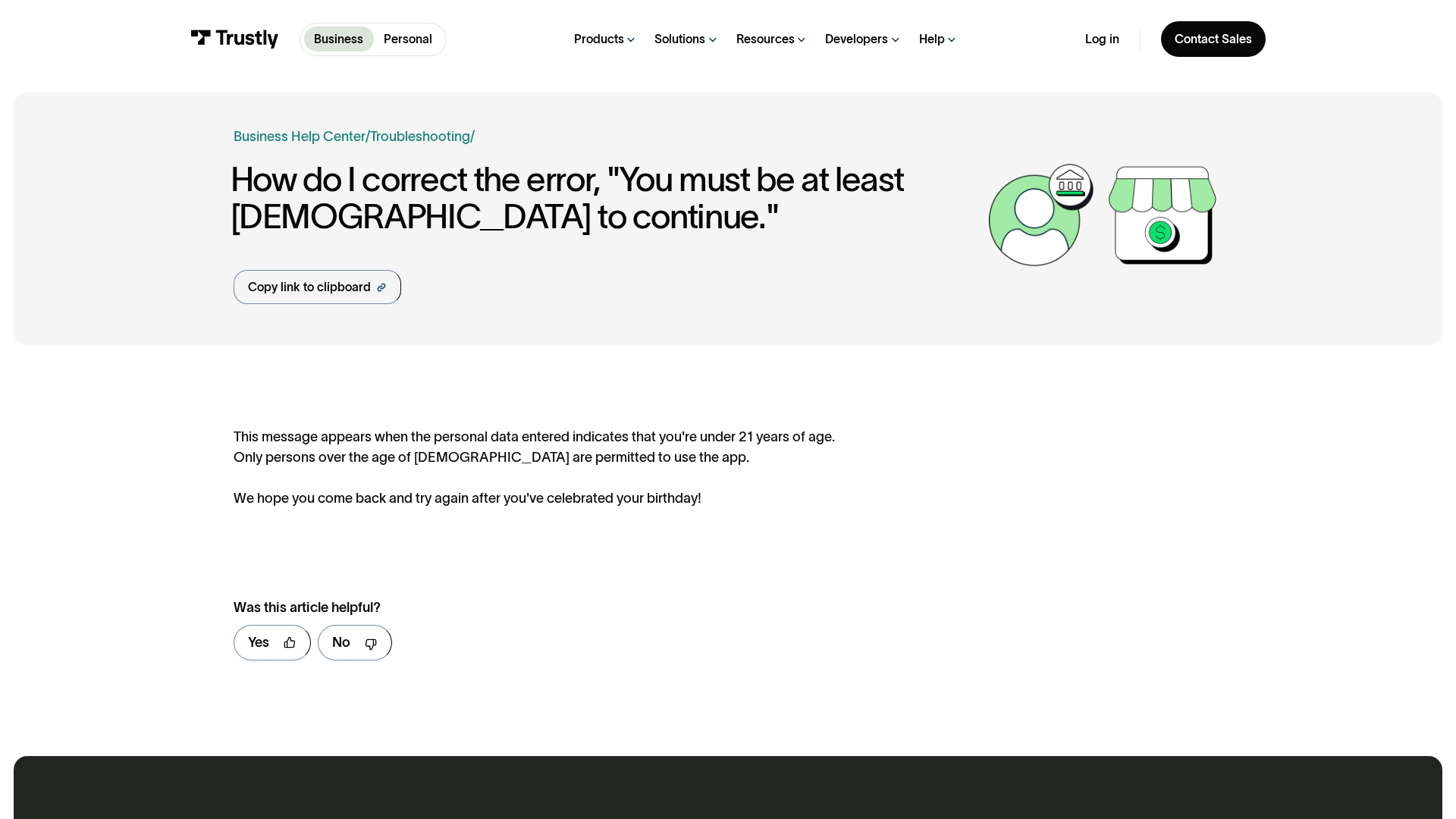
scroll to position [738, 0]
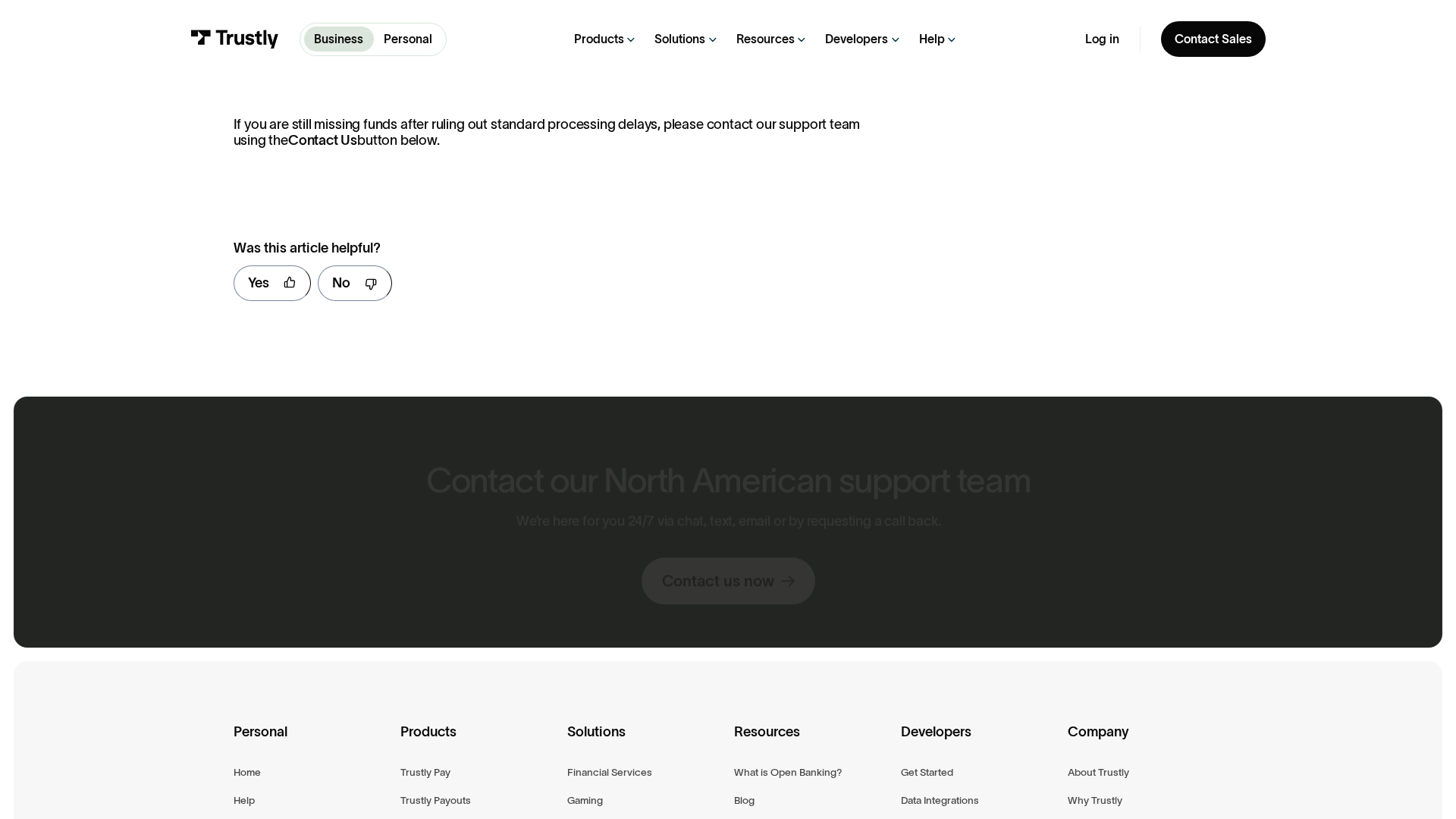
scroll to position [1164, 0]
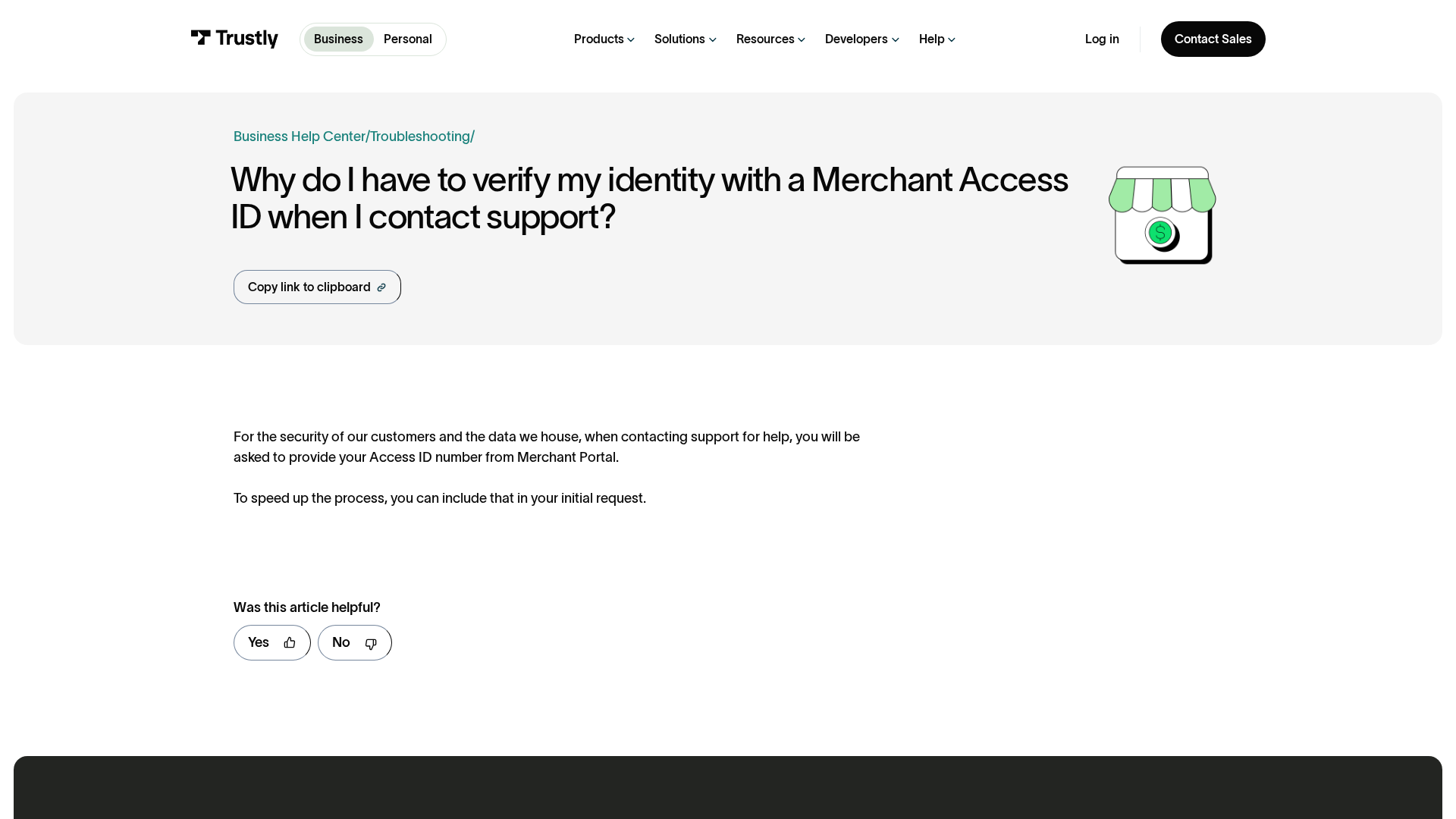
scroll to position [738, 0]
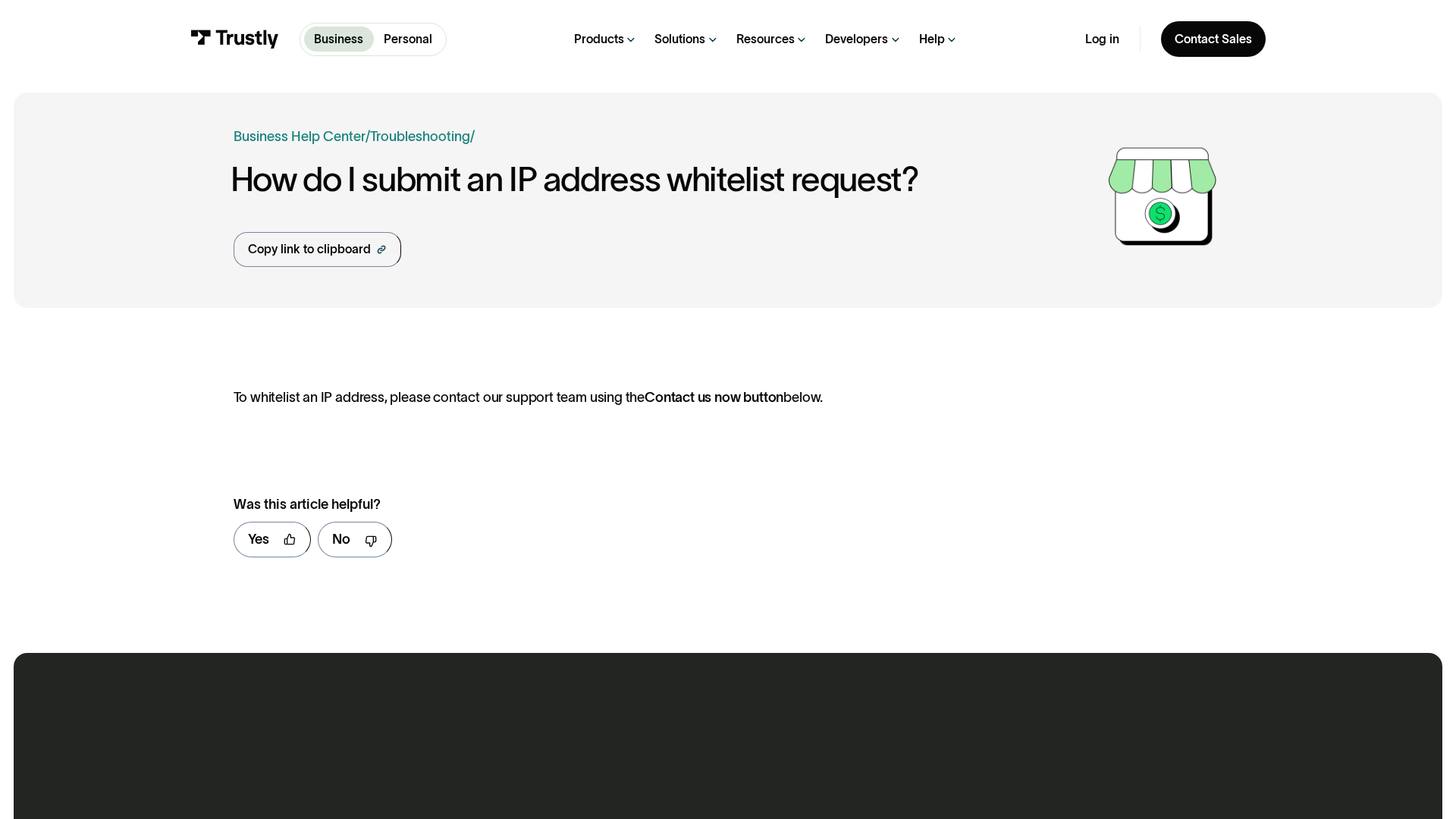
scroll to position [635, 0]
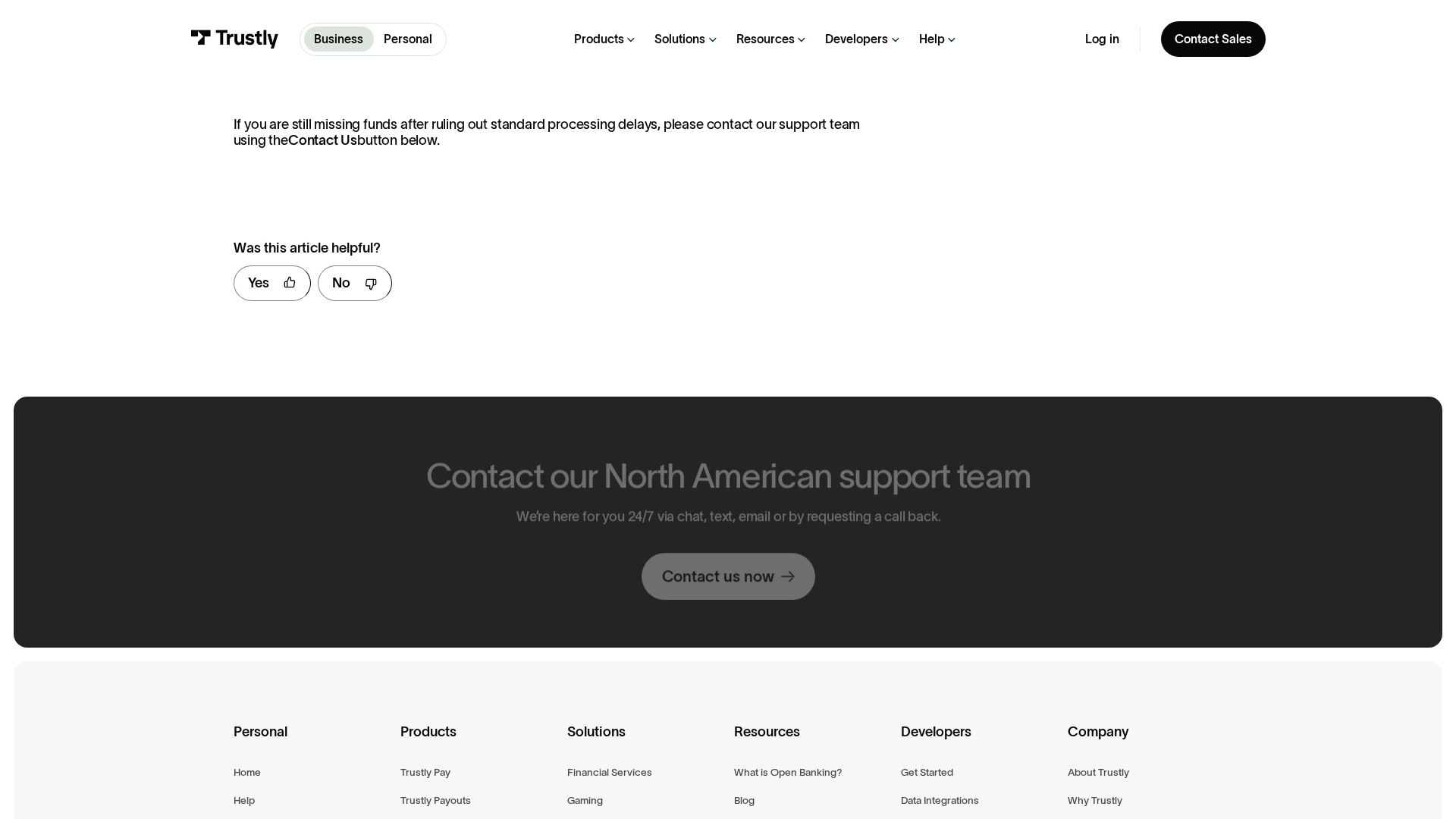
scroll to position [1164, 0]
